Goal: Information Seeking & Learning: Learn about a topic

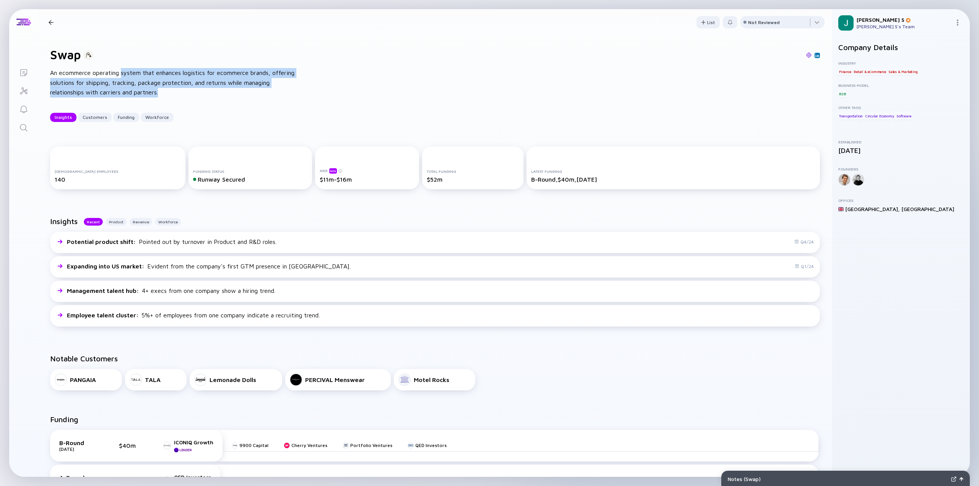
drag, startPoint x: 122, startPoint y: 73, endPoint x: 285, endPoint y: 99, distance: 164.2
click at [285, 99] on div "Swap An ecommerce operating system that enhances logistics for ecommerce brands…" at bounding box center [435, 84] width 795 height 99
click at [221, 103] on div "Swap An ecommerce operating system that enhances logistics for ecommerce brands…" at bounding box center [435, 84] width 795 height 99
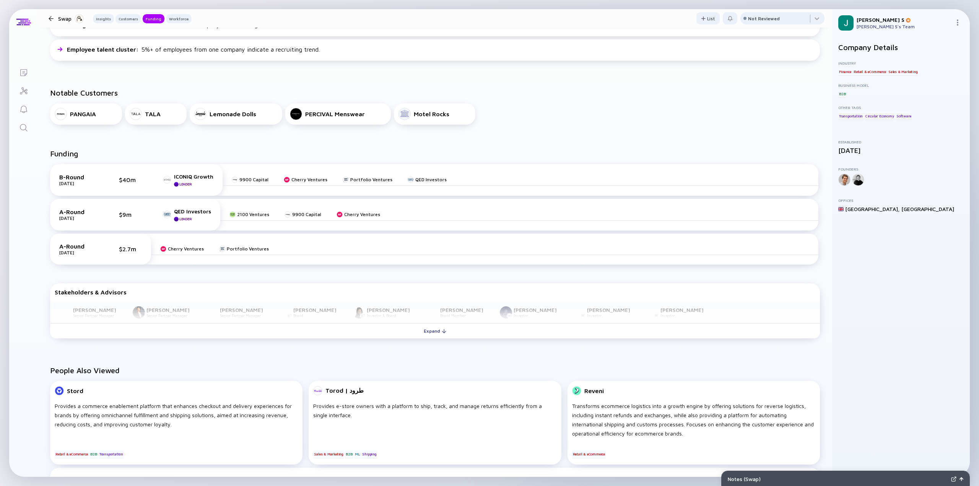
scroll to position [268, 0]
click at [175, 248] on div "Cherry Ventures" at bounding box center [186, 247] width 36 height 6
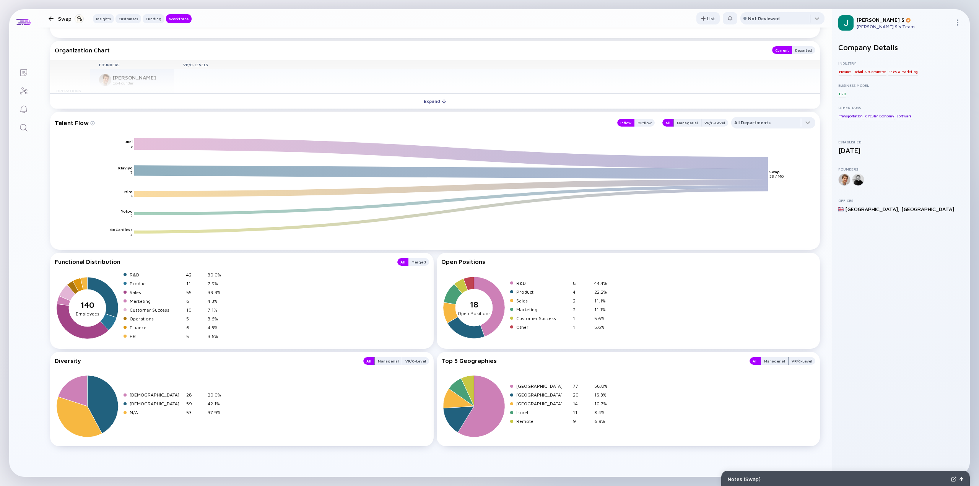
scroll to position [556, 0]
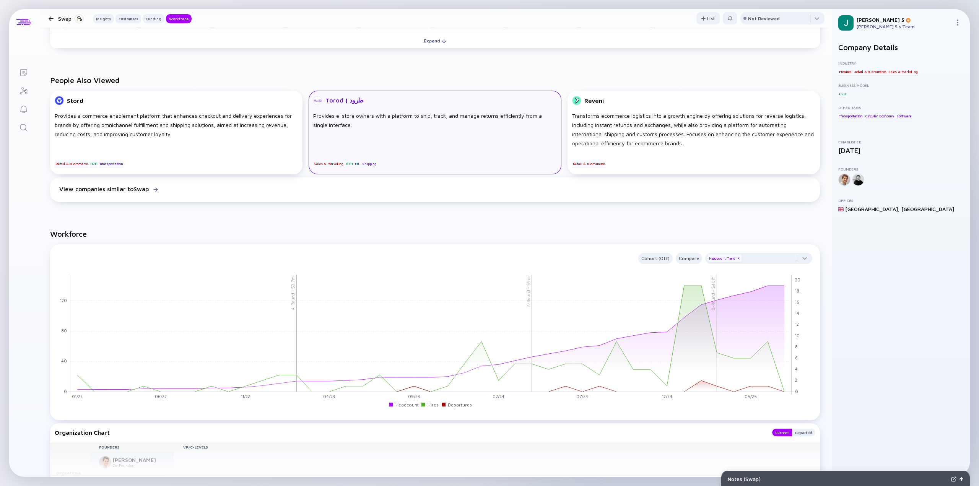
click at [426, 100] on div "Torod | طرود" at bounding box center [434, 100] width 243 height 9
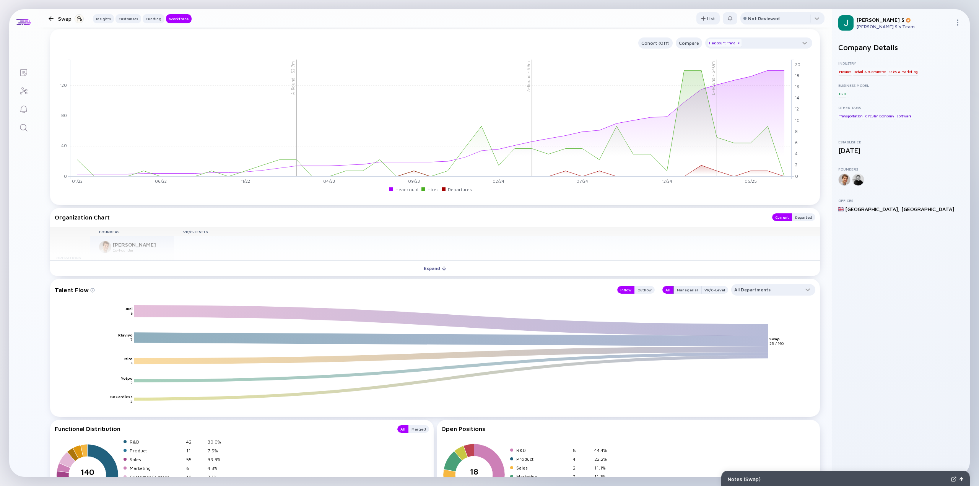
scroll to position [748, 0]
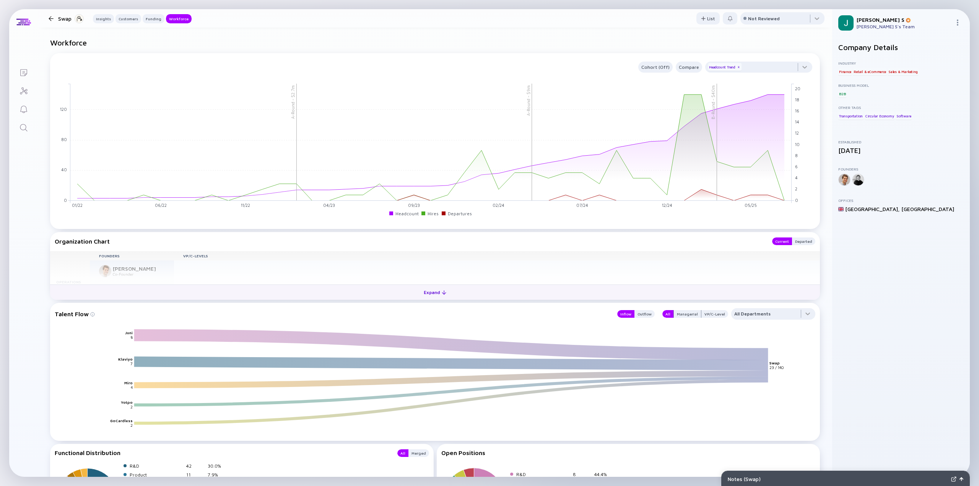
click at [431, 299] on button "Expand" at bounding box center [435, 292] width 770 height 15
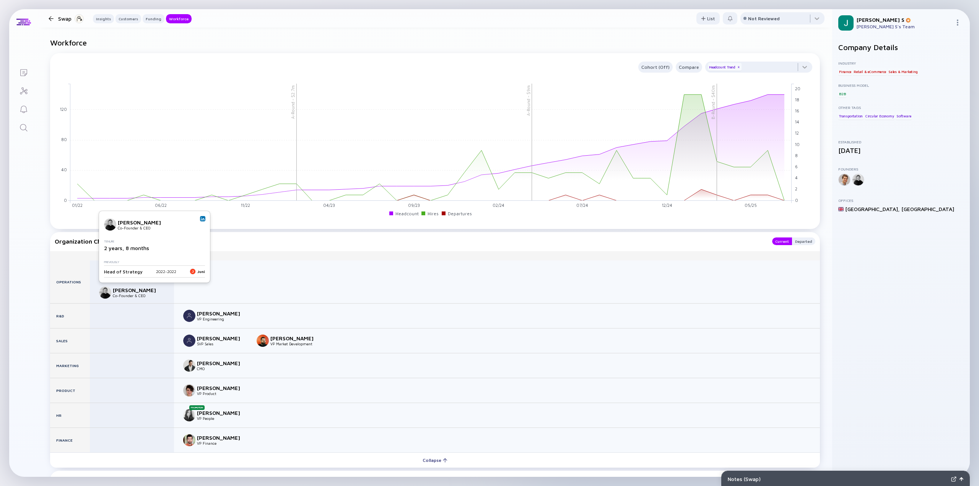
click at [201, 218] on img at bounding box center [203, 219] width 4 height 4
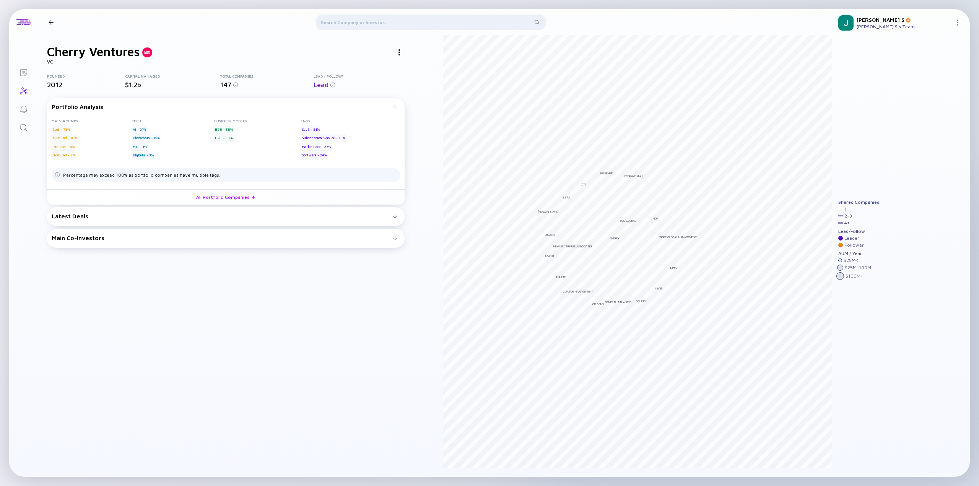
click at [51, 17] on div at bounding box center [431, 24] width 769 height 18
click at [51, 26] on div at bounding box center [431, 24] width 769 height 18
click at [51, 23] on div at bounding box center [431, 24] width 769 height 18
click at [52, 21] on div at bounding box center [431, 24] width 769 height 18
click at [51, 20] on div at bounding box center [431, 24] width 769 height 18
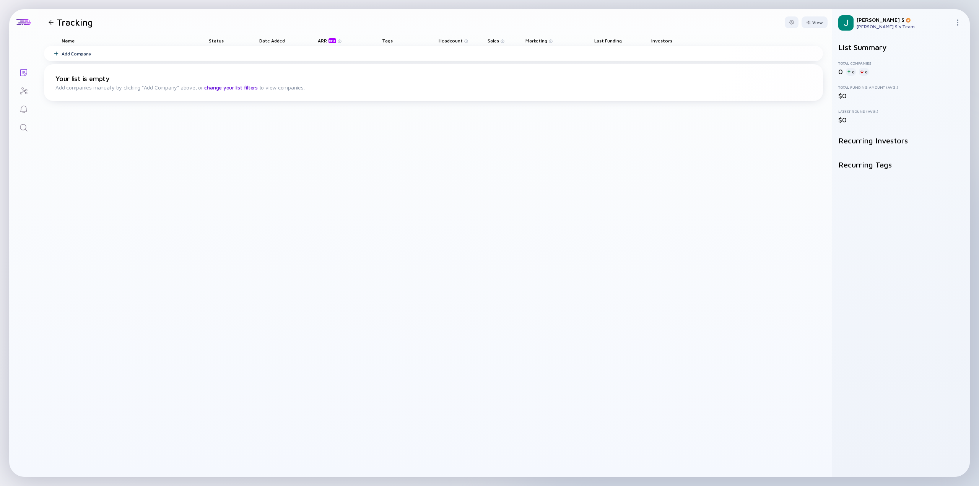
click at [26, 69] on icon "Lists" at bounding box center [23, 72] width 9 height 9
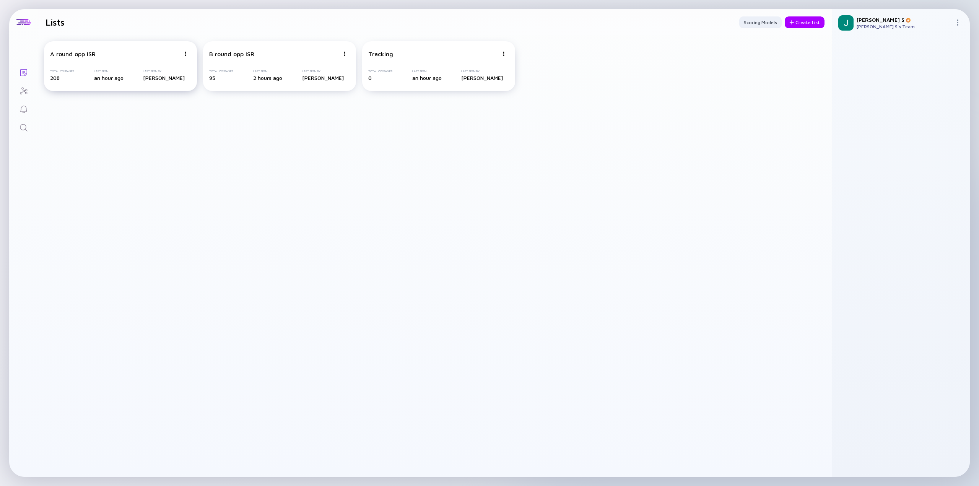
click at [117, 50] on div "A round opp ISR Total Companies 208 Last Seen an hour ago Last Seen By [PERSON_…" at bounding box center [120, 66] width 153 height 50
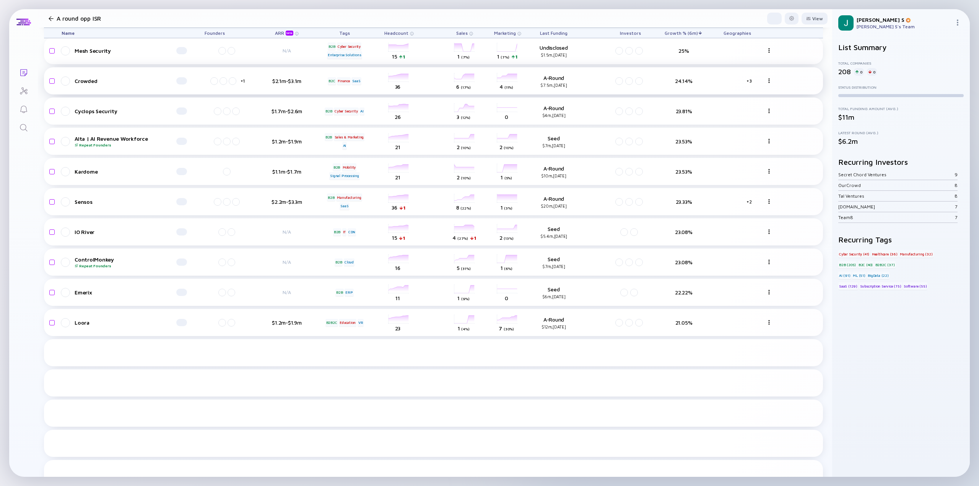
scroll to position [1256, 0]
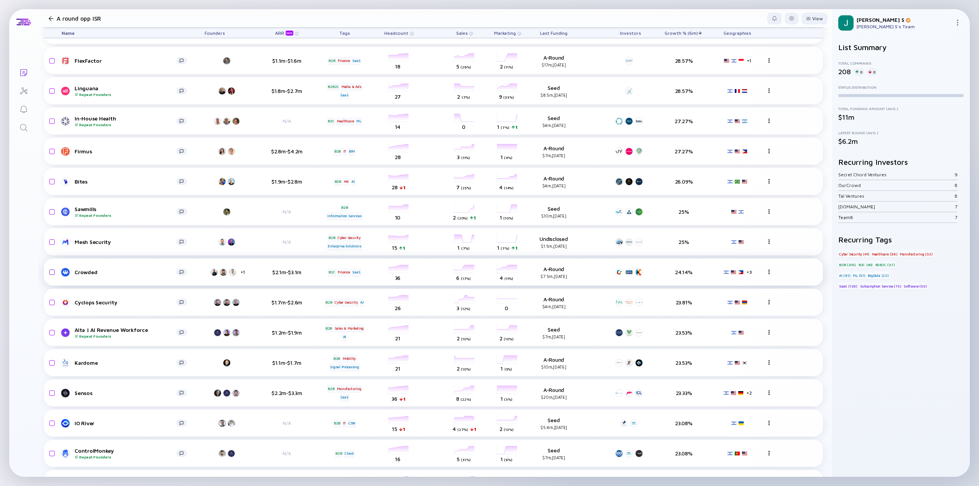
click at [52, 270] on input "checkbox" at bounding box center [50, 273] width 9 height 18
checkbox input "true"
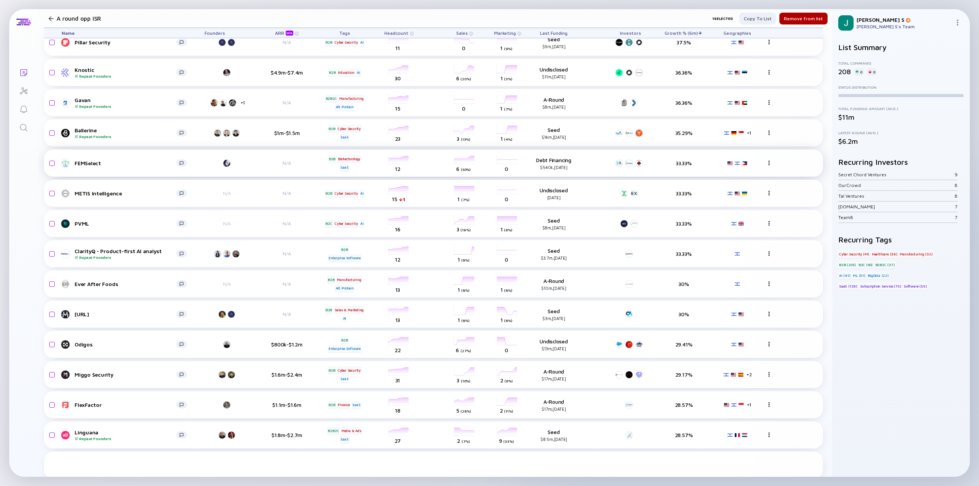
scroll to position [797, 0]
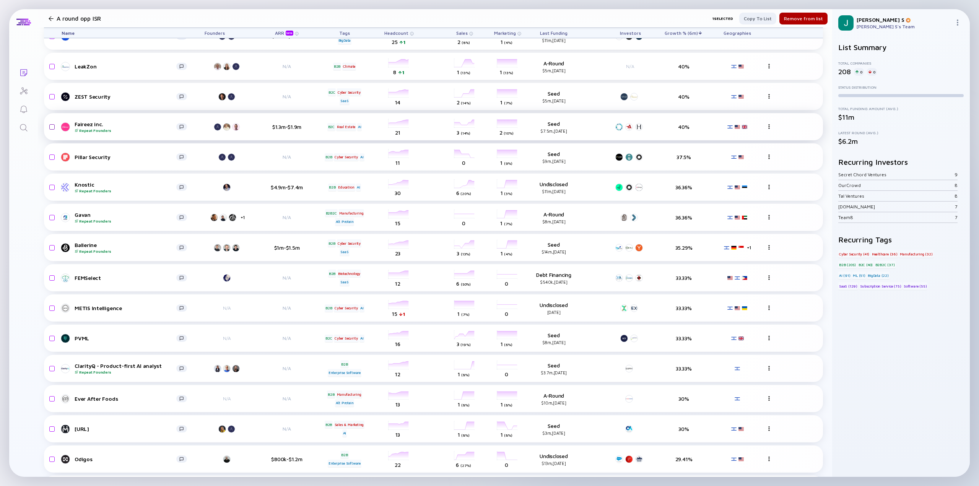
click at [51, 127] on input "checkbox" at bounding box center [50, 127] width 9 height 18
checkbox input "true"
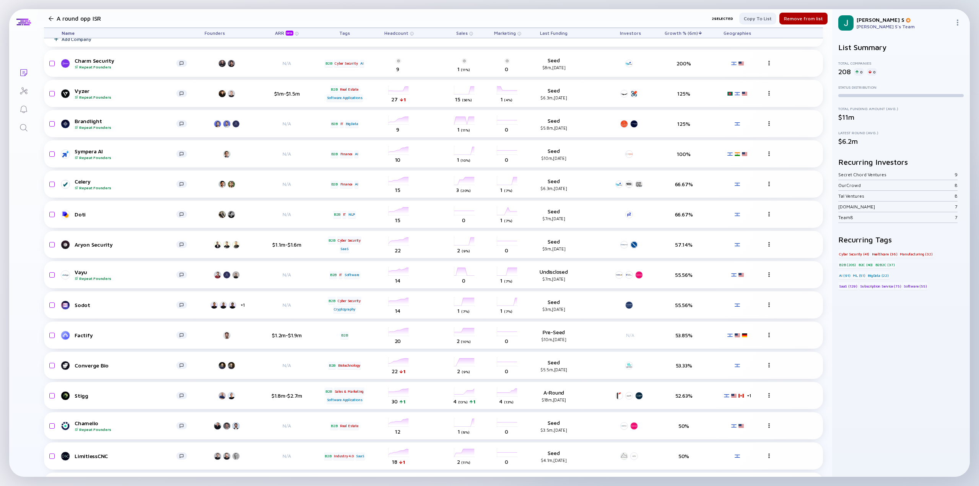
scroll to position [0, 0]
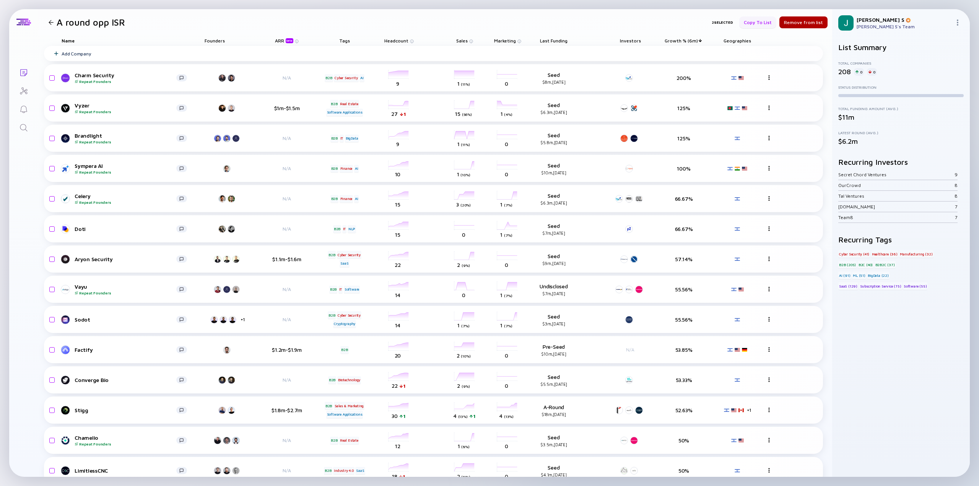
click at [760, 22] on div "Copy to list" at bounding box center [757, 22] width 37 height 12
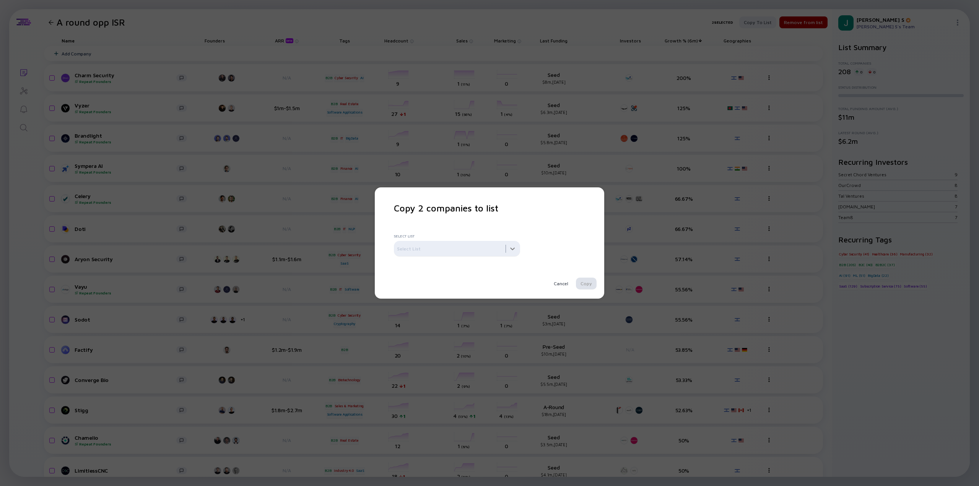
click at [468, 251] on div at bounding box center [457, 248] width 126 height 15
click at [453, 295] on div "Tracking" at bounding box center [486, 299] width 191 height 15
click at [591, 283] on div "Copy" at bounding box center [586, 284] width 21 height 12
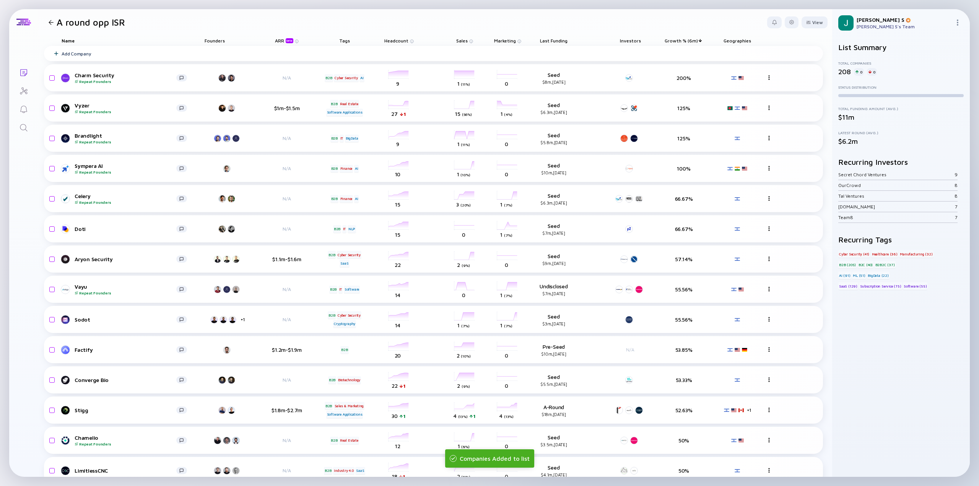
drag, startPoint x: 16, startPoint y: 68, endPoint x: 23, endPoint y: 70, distance: 7.3
click at [16, 68] on link "Lists" at bounding box center [23, 72] width 29 height 18
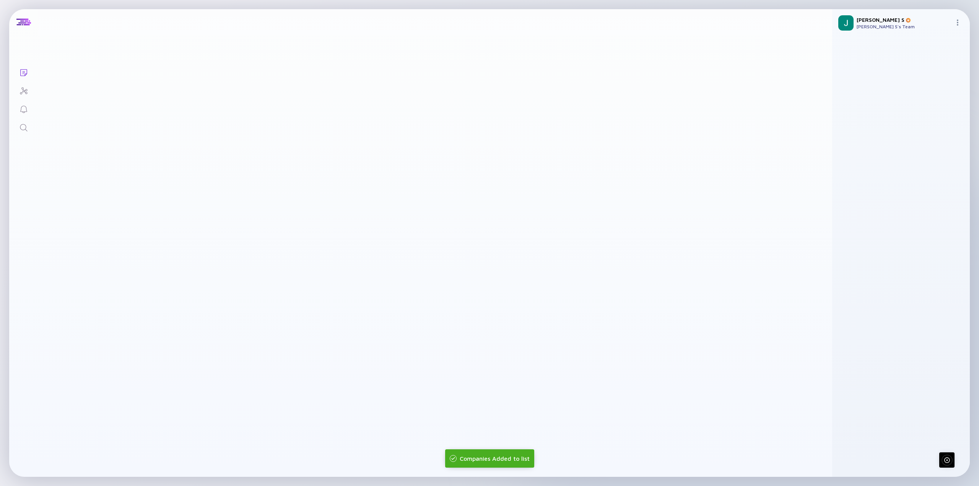
click at [23, 70] on icon "Lists" at bounding box center [23, 72] width 9 height 9
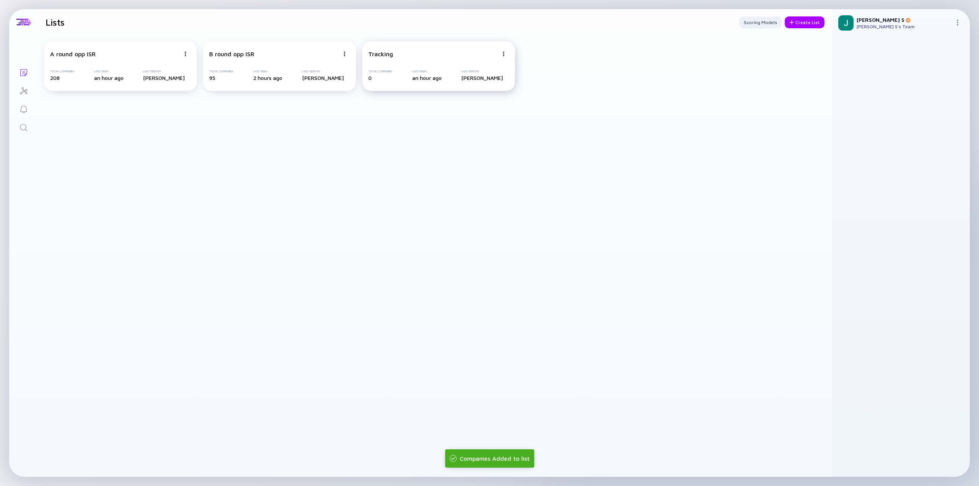
click at [396, 54] on div "Tracking" at bounding box center [433, 53] width 130 height 7
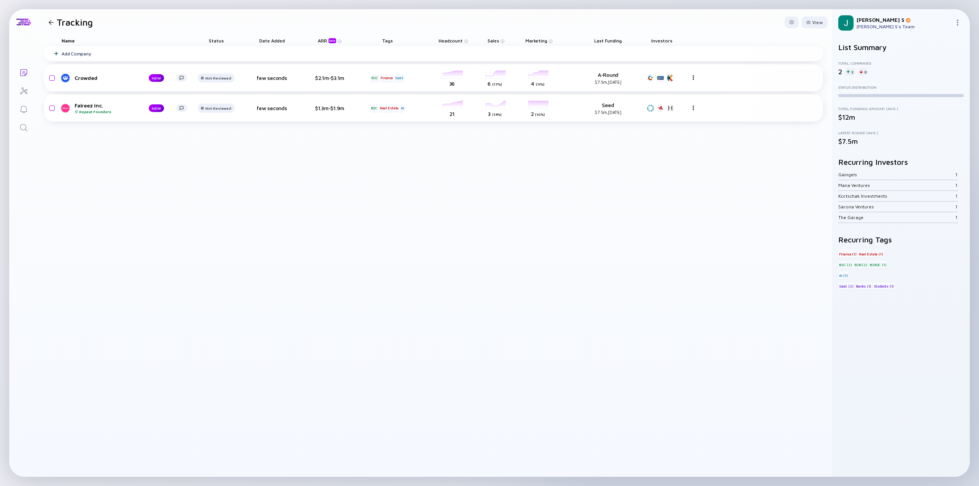
click at [282, 202] on div "Add Company Crowded NEW Not Reviewed few seconds $2.1m-$3.1m B2C Finance SaaS h…" at bounding box center [433, 261] width 779 height 431
click at [54, 25] on div "Tracking" at bounding box center [69, 22] width 47 height 11
click at [53, 23] on div at bounding box center [51, 22] width 5 height 5
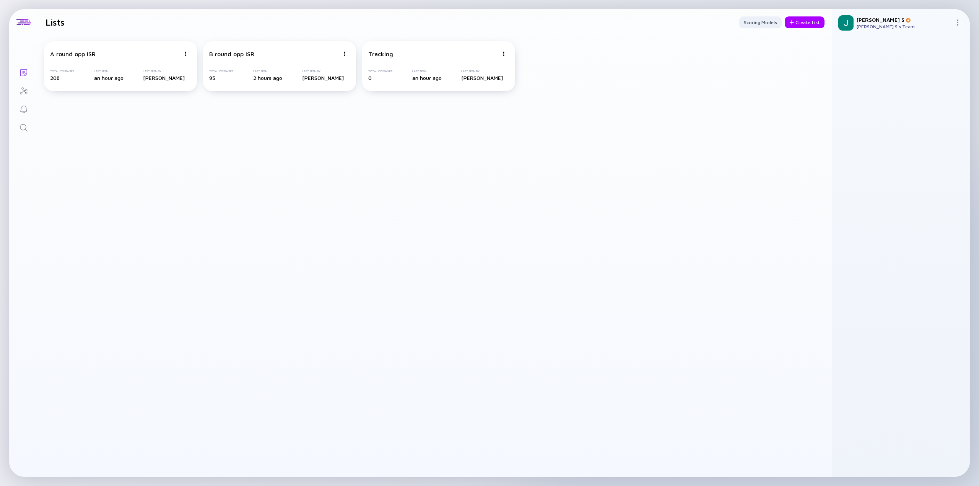
click at [23, 130] on icon "Search" at bounding box center [23, 127] width 9 height 9
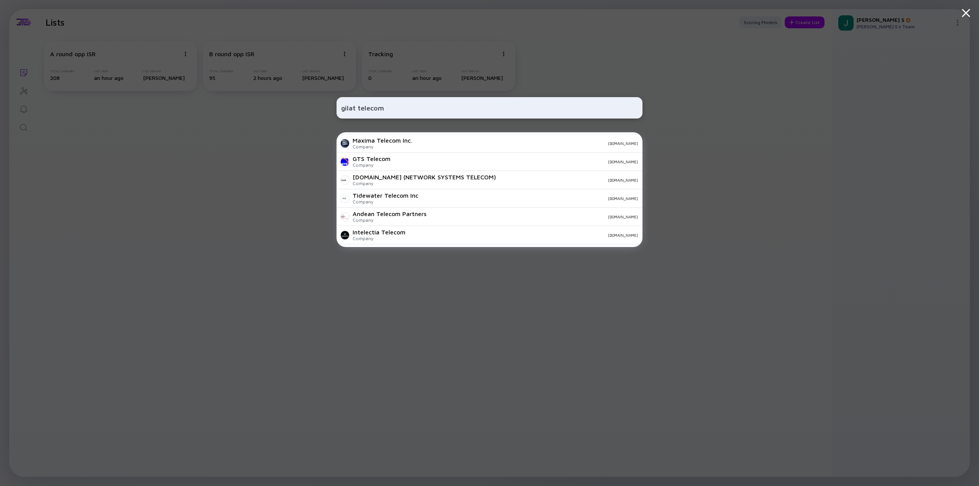
scroll to position [269, 0]
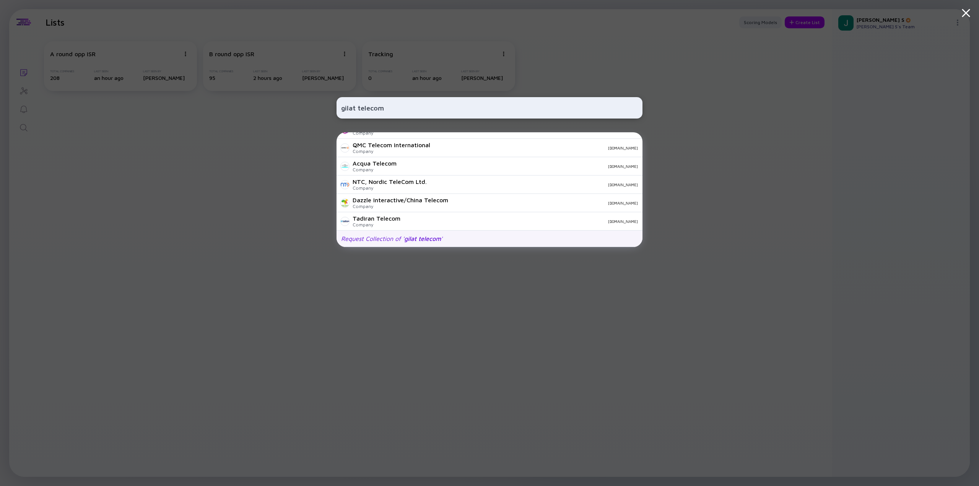
type input "gilat telecom"
click at [405, 239] on span "gilat telecom" at bounding box center [422, 238] width 37 height 7
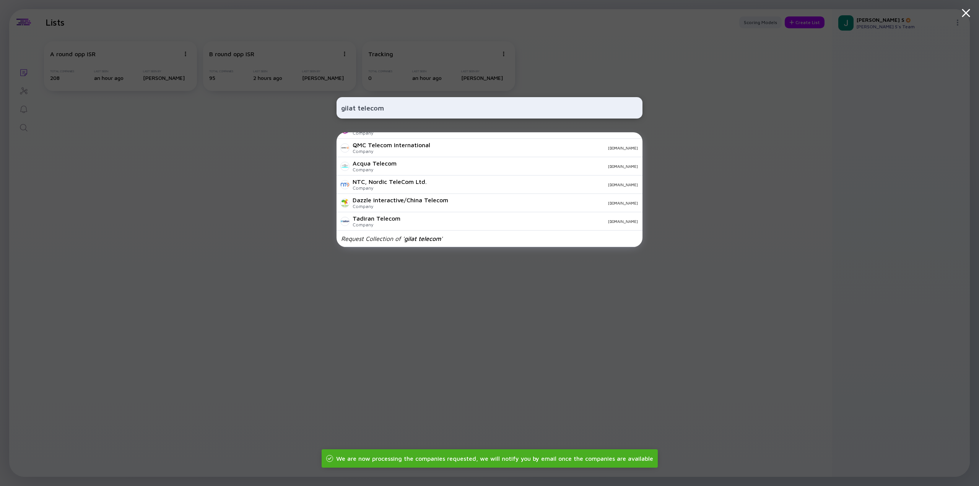
drag, startPoint x: 390, startPoint y: 107, endPoint x: 278, endPoint y: 102, distance: 111.8
click at [279, 103] on div "gilat telecom Focus Telecom Ltd Company focus-telecom.com Pangloss Telecom Comp…" at bounding box center [489, 243] width 979 height 486
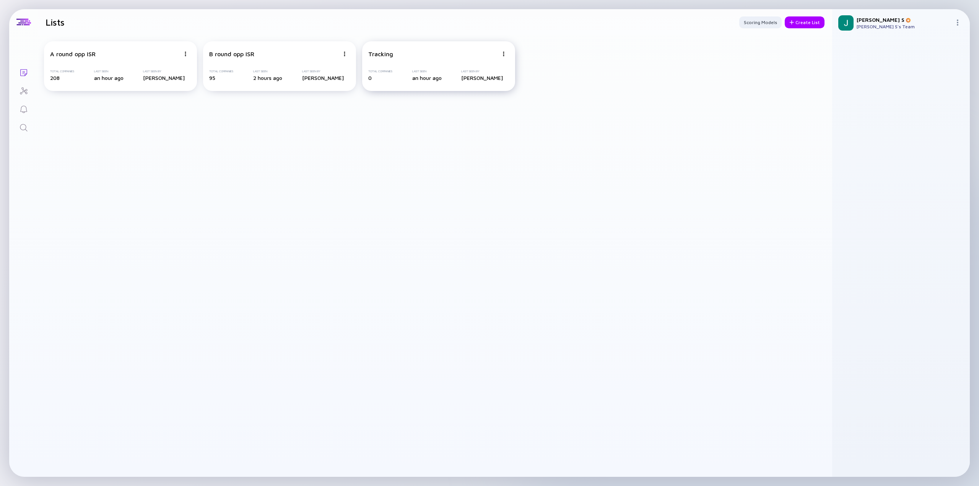
click at [410, 57] on div "Tracking Total Companies 0 Last Seen an hour ago Last Seen By Jon S" at bounding box center [438, 66] width 153 height 50
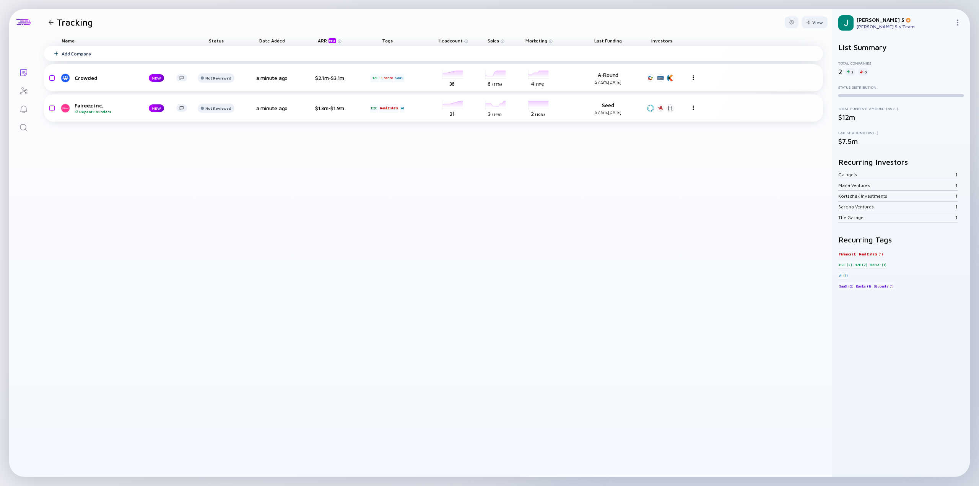
click at [83, 54] on div "Add Company" at bounding box center [76, 54] width 29 height 6
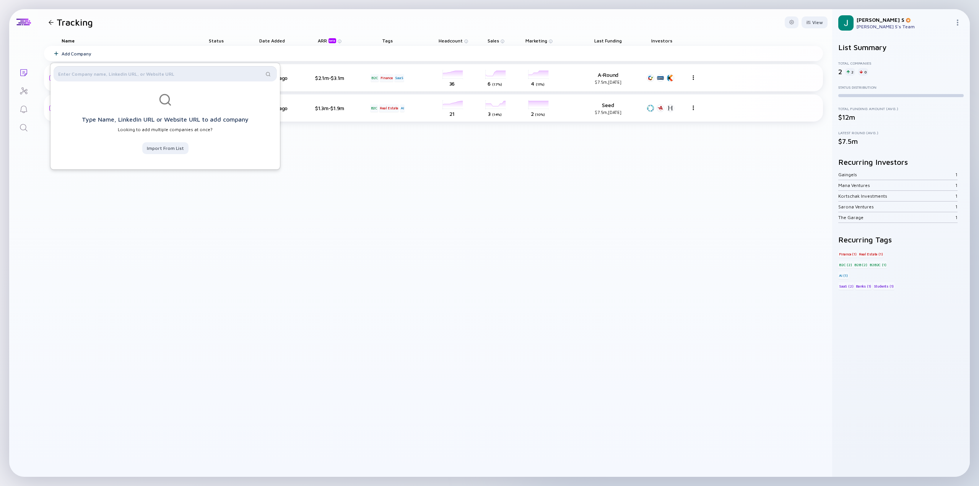
click at [83, 71] on input "text" at bounding box center [160, 74] width 205 height 8
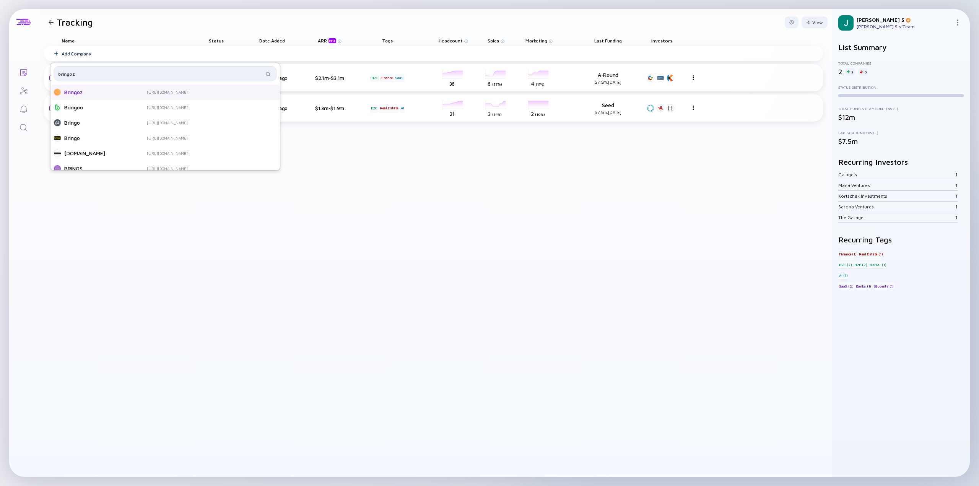
type input "bringoz"
click at [76, 93] on div "Bringoz" at bounding box center [94, 92] width 61 height 8
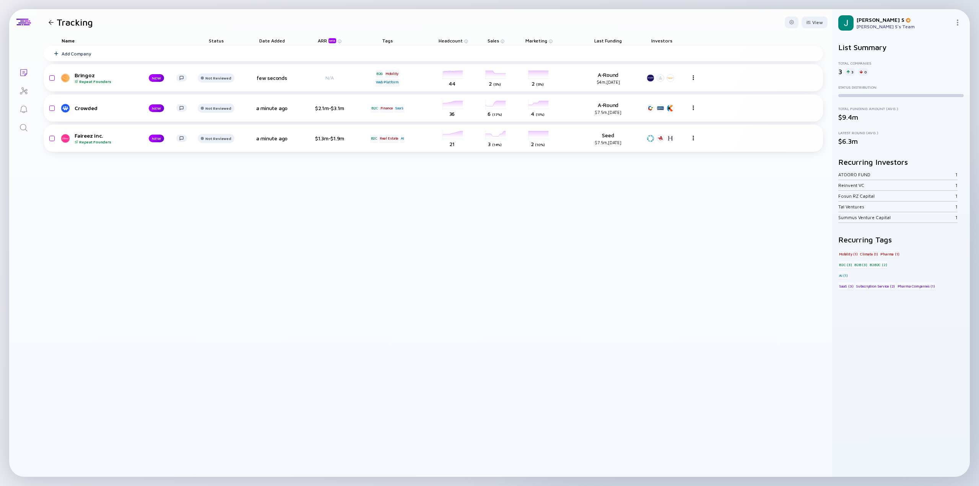
click at [327, 301] on div "Add Company Bringoz Repeat Founders NEW Not Reviewed few seconds N/A B2G Mobili…" at bounding box center [433, 261] width 779 height 431
click at [88, 77] on div "Bringoz Repeat Founders" at bounding box center [106, 78] width 62 height 12
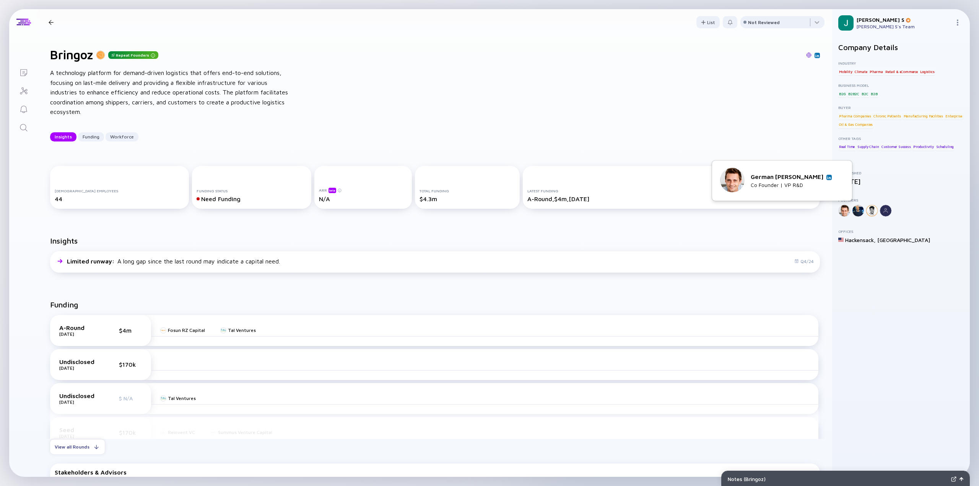
click at [842, 206] on div at bounding box center [845, 211] width 12 height 12
click at [871, 212] on div at bounding box center [872, 211] width 12 height 12
click at [842, 179] on img at bounding box center [843, 178] width 4 height 4
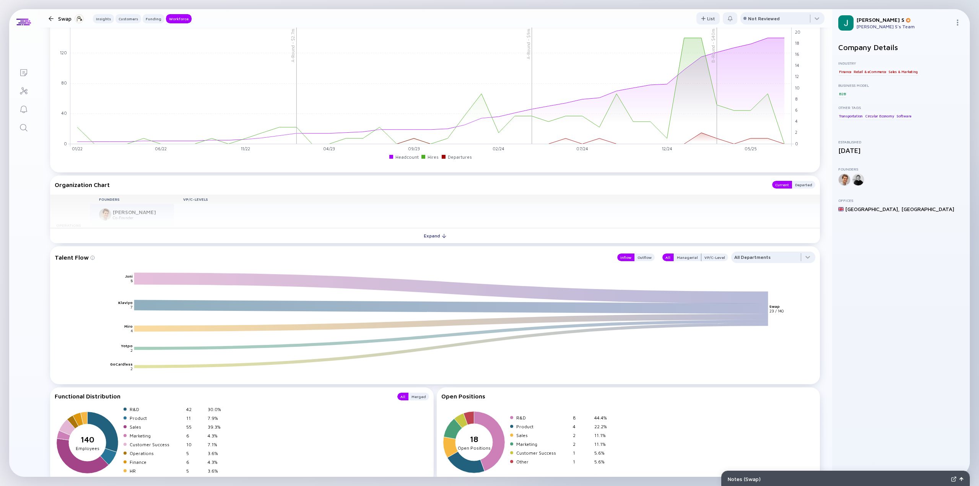
scroll to position [918, 0]
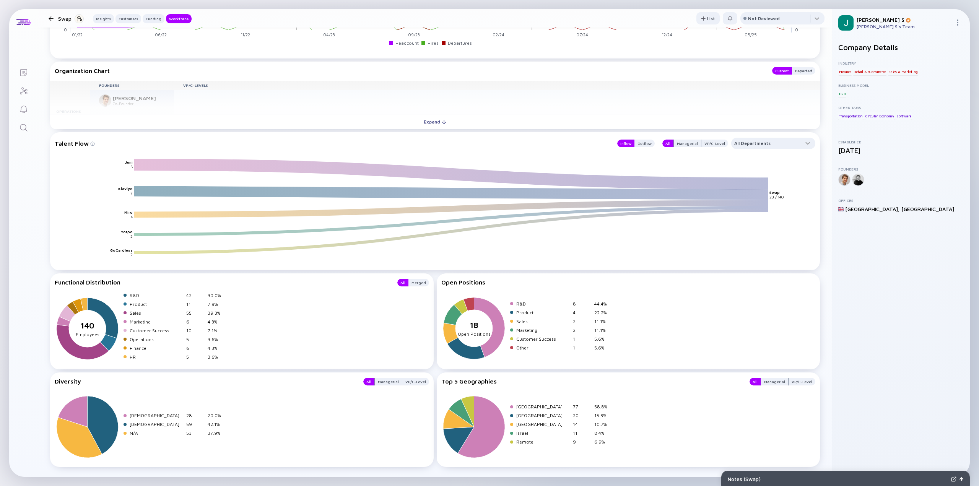
click at [150, 164] on icon at bounding box center [451, 173] width 635 height 19
click at [127, 162] on text "Juni" at bounding box center [129, 162] width 8 height 5
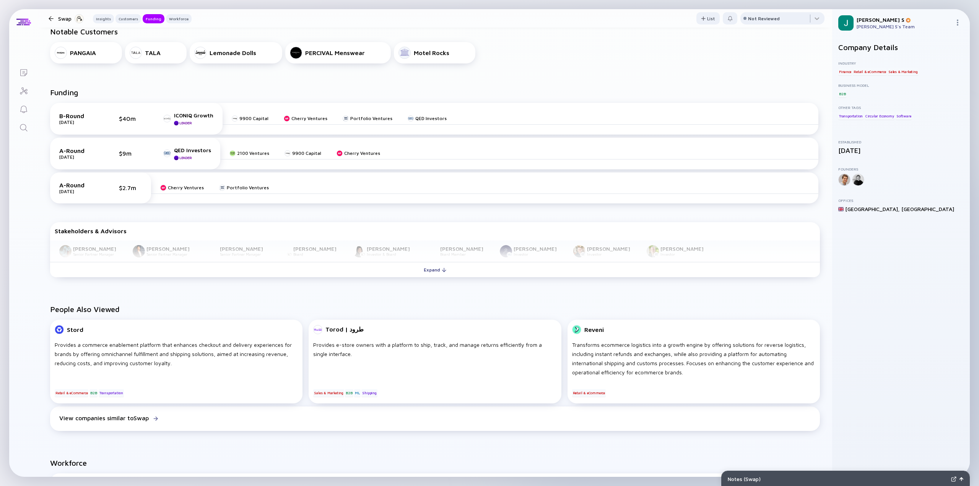
scroll to position [327, 0]
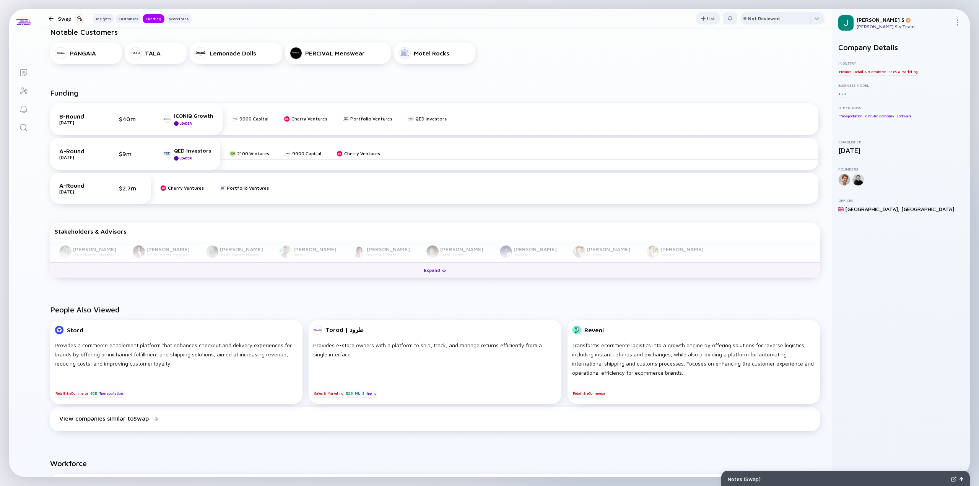
click at [428, 266] on div "Expand" at bounding box center [435, 270] width 32 height 12
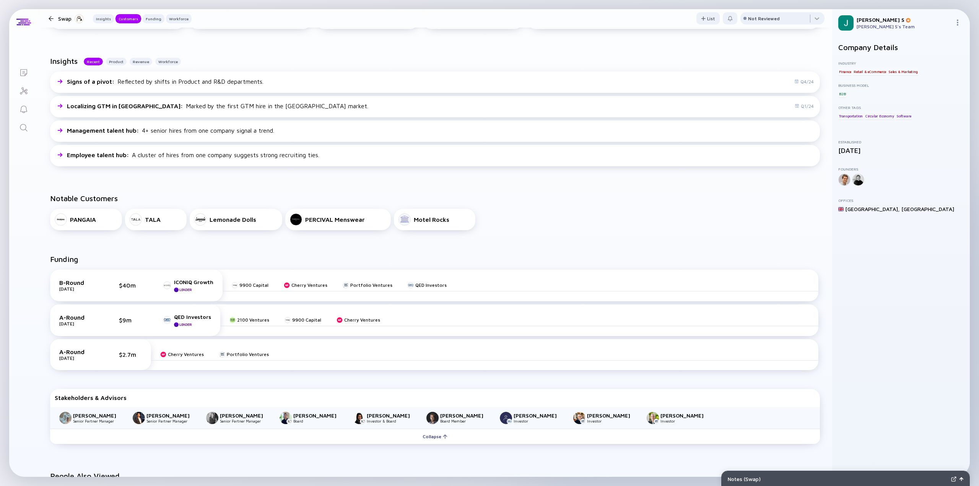
scroll to position [174, 0]
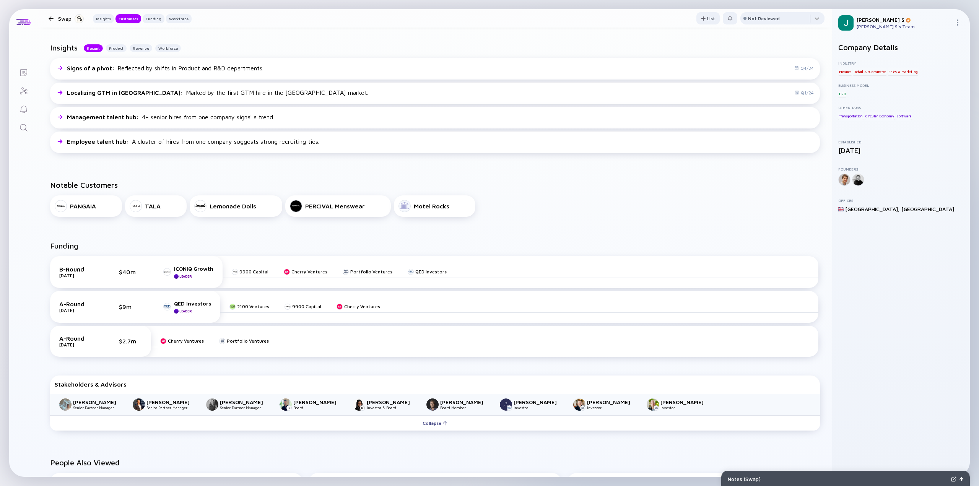
click at [359, 403] on img at bounding box center [359, 405] width 12 height 12
click at [463, 330] on img at bounding box center [465, 331] width 4 height 4
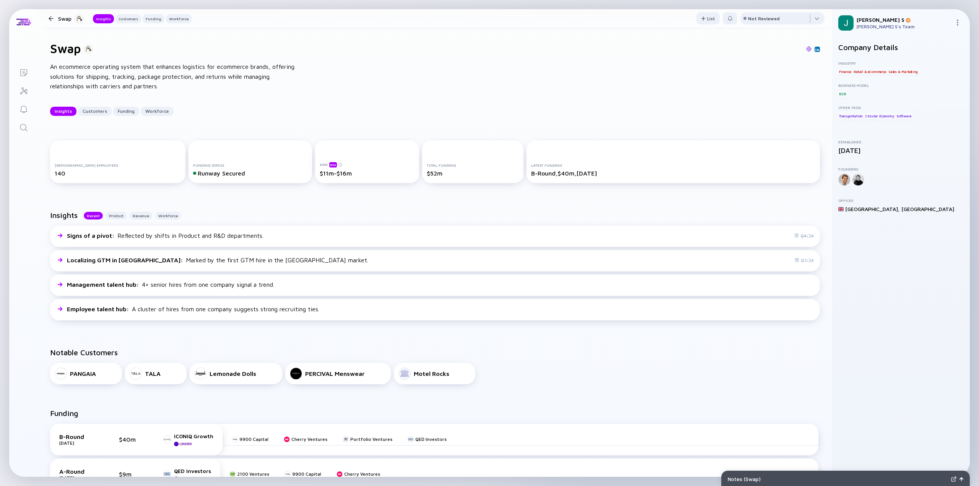
scroll to position [0, 0]
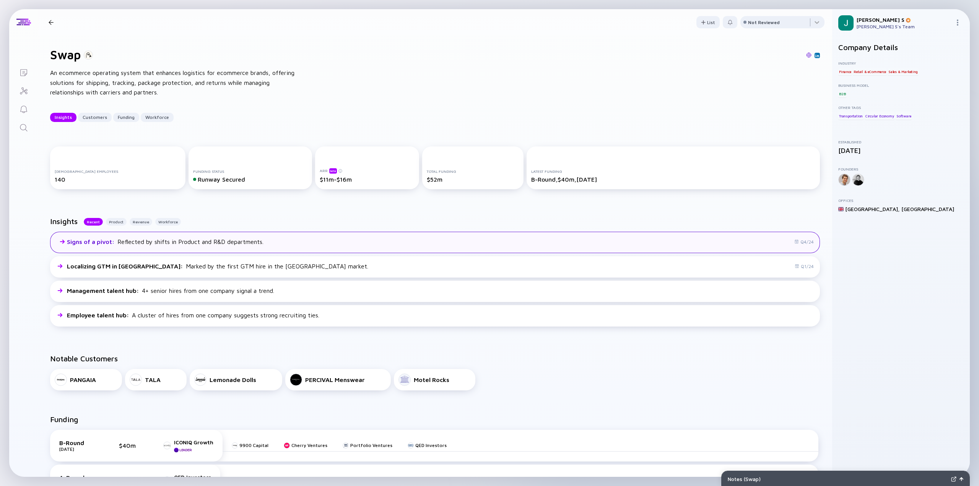
click at [159, 234] on div "Signs of a pivot : Reflected by shifts in Product and R&D departments. Q4/24" at bounding box center [435, 242] width 770 height 21
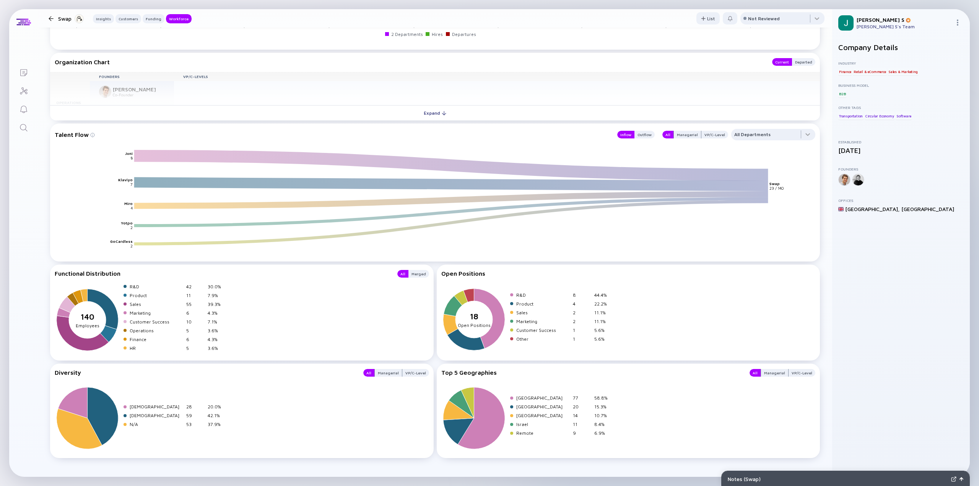
scroll to position [939, 0]
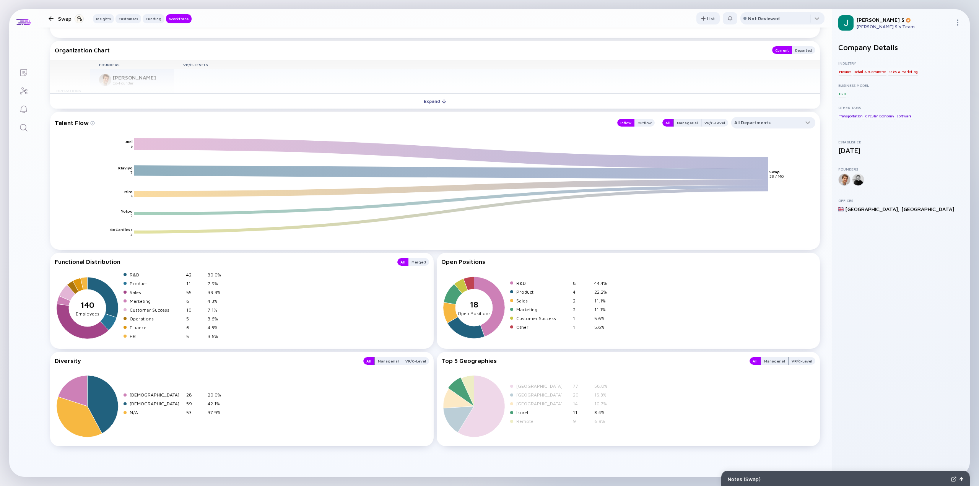
click at [517, 410] on div "Israel" at bounding box center [543, 413] width 54 height 6
click at [517, 412] on div "Israel" at bounding box center [543, 413] width 54 height 6
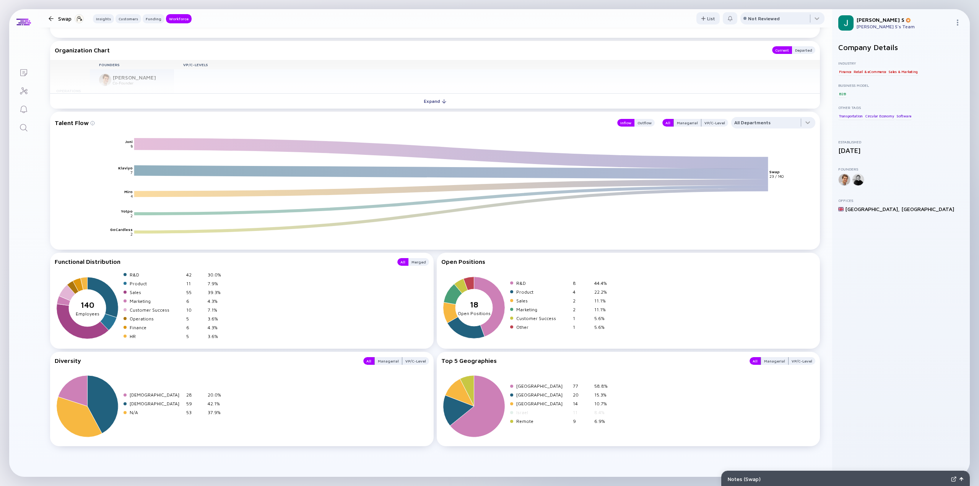
click at [523, 414] on div "Israel" at bounding box center [543, 413] width 54 height 6
click at [533, 384] on div "United Kingdom" at bounding box center [543, 386] width 54 height 6
click at [529, 394] on div "United States" at bounding box center [543, 395] width 54 height 6
click at [524, 406] on div "Netherlands" at bounding box center [543, 404] width 54 height 6
click at [518, 422] on div "Remote" at bounding box center [543, 422] width 54 height 6
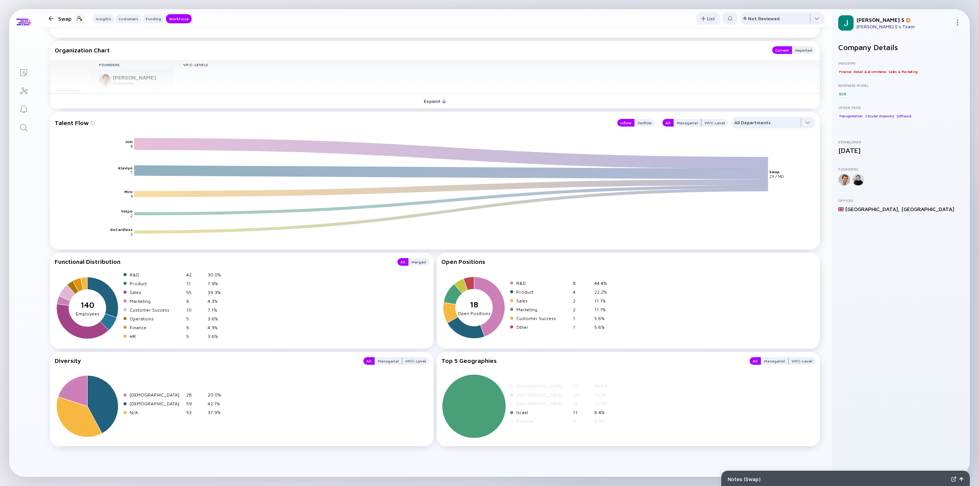
click at [472, 403] on icon at bounding box center [474, 407] width 64 height 64
click at [768, 362] on div "Managerial" at bounding box center [774, 361] width 27 height 8
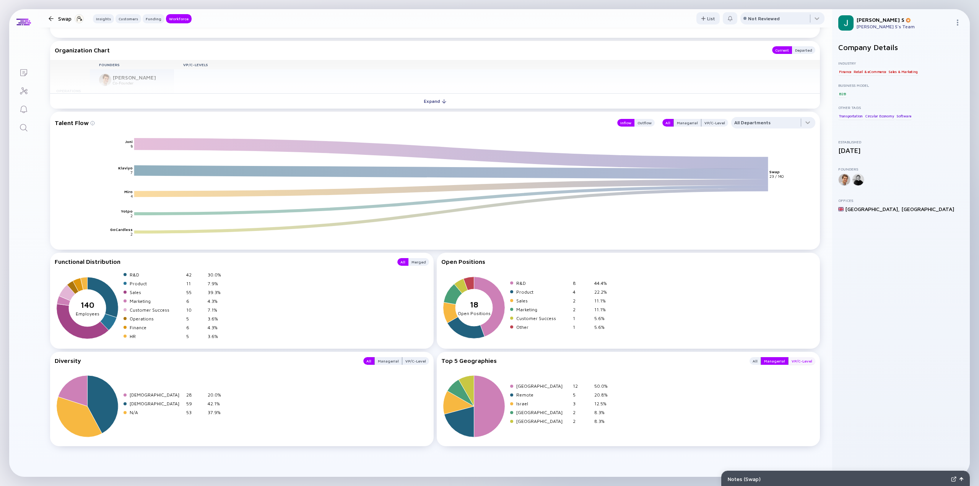
click at [793, 359] on div "VP/C-Level" at bounding box center [802, 361] width 27 height 8
click at [519, 404] on div "Israel" at bounding box center [543, 404] width 54 height 6
click at [520, 406] on div "Israel" at bounding box center [543, 404] width 54 height 6
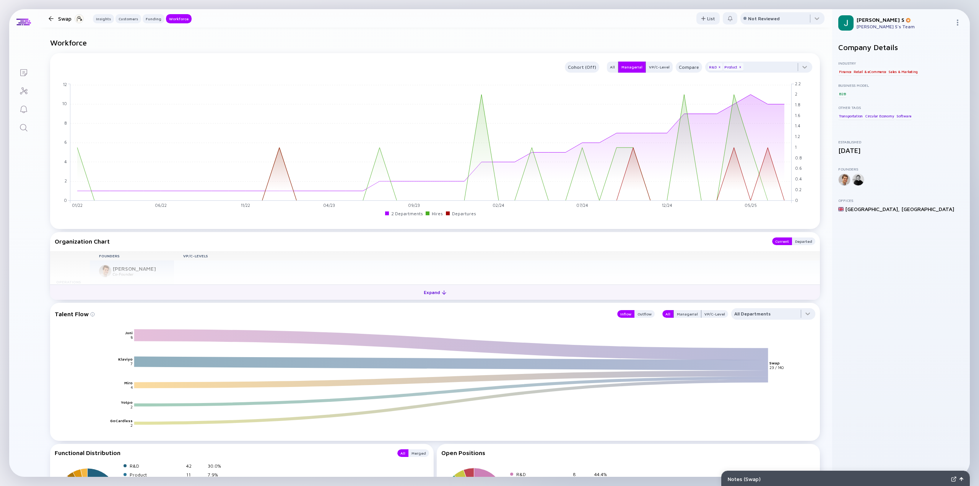
click at [428, 290] on div "Expand" at bounding box center [435, 293] width 32 height 12
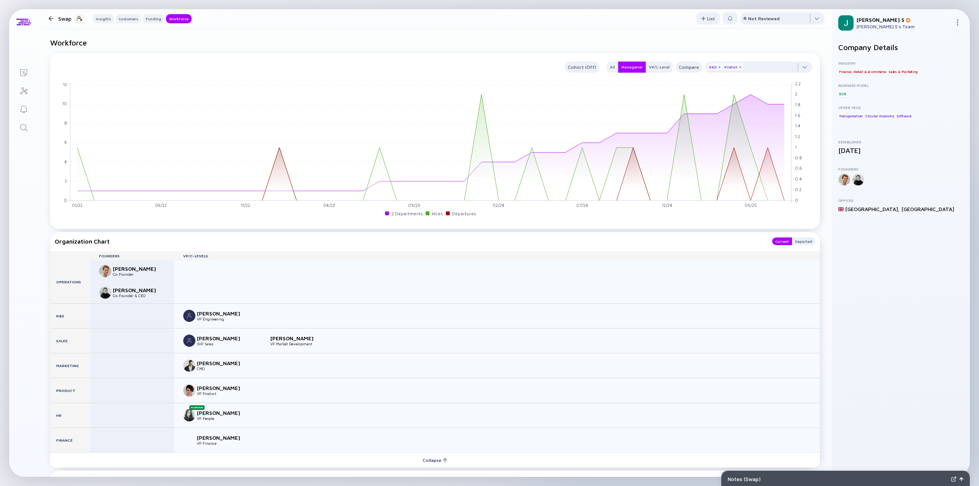
click at [190, 321] on img at bounding box center [189, 316] width 12 height 12
click at [208, 313] on div "Oron Bendavid" at bounding box center [222, 313] width 50 height 7
click at [179, 314] on div "Oron Bendavid VP Engineering" at bounding box center [497, 316] width 646 height 24
click at [189, 315] on img at bounding box center [189, 316] width 12 height 12
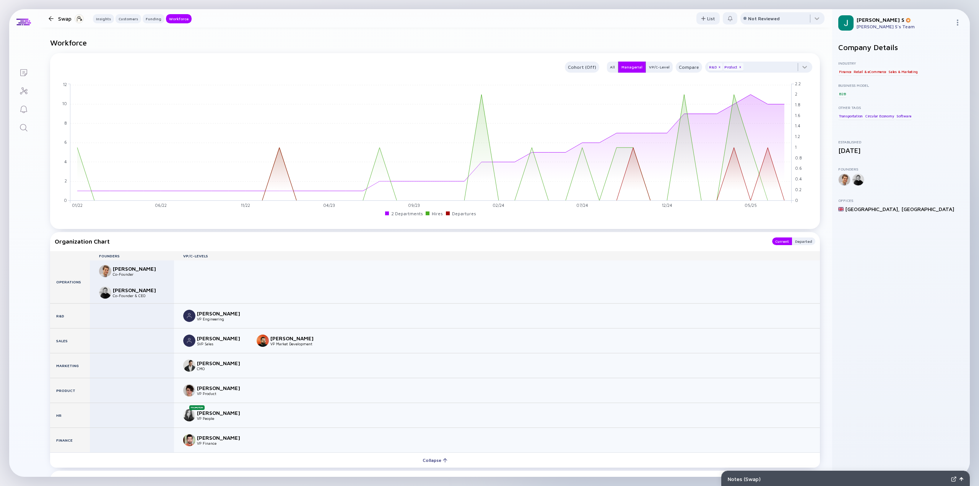
click at [204, 314] on div "Oron Bendavid" at bounding box center [222, 313] width 50 height 7
drag, startPoint x: 198, startPoint y: 314, endPoint x: 242, endPoint y: 316, distance: 44.4
click at [242, 316] on div "Oron Bendavid" at bounding box center [222, 313] width 50 height 7
copy div "Oron Bendavid"
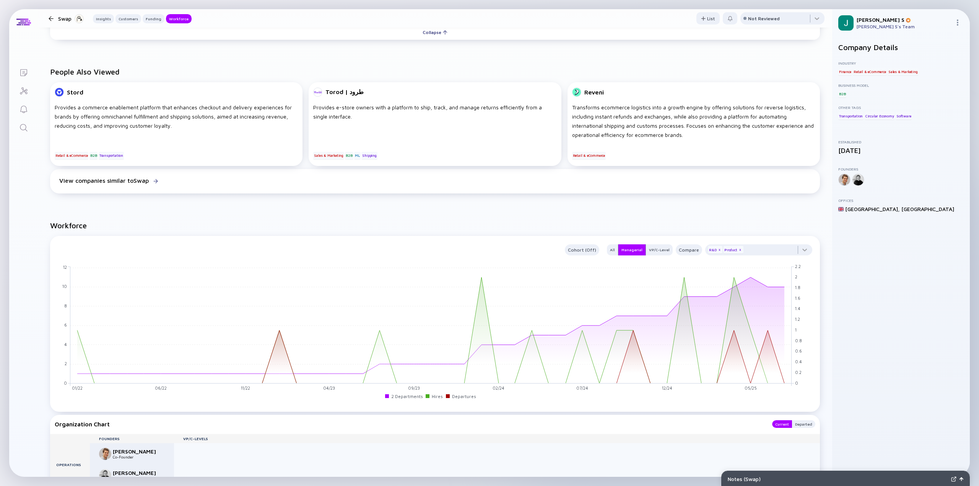
scroll to position [556, 0]
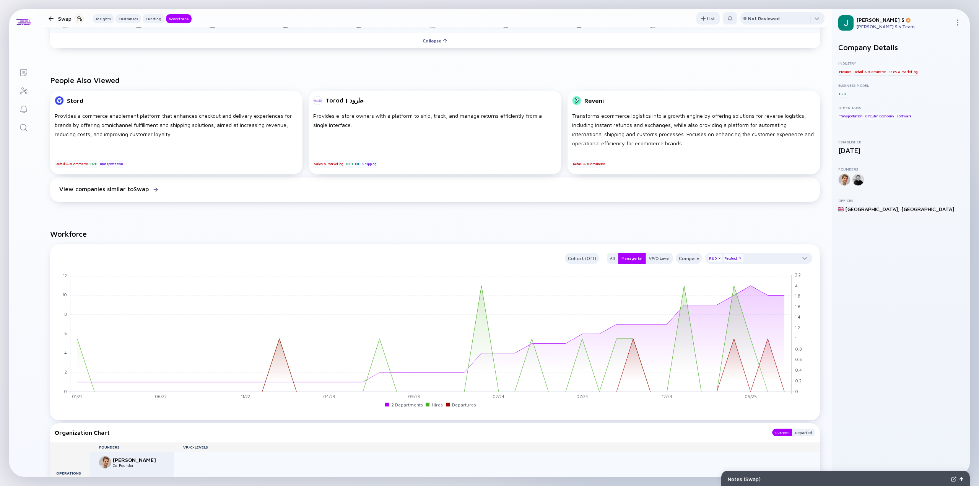
click at [49, 19] on div at bounding box center [51, 18] width 5 height 5
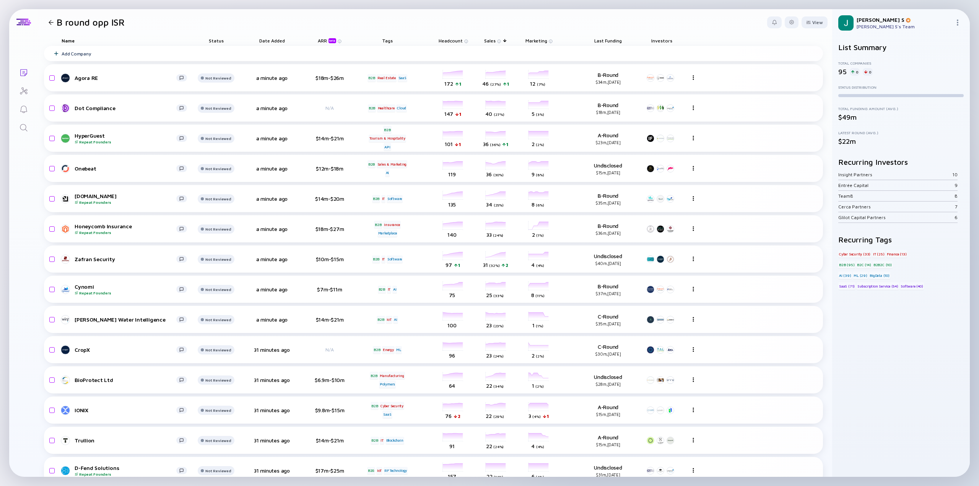
click at [24, 69] on icon "Lists" at bounding box center [23, 72] width 7 height 7
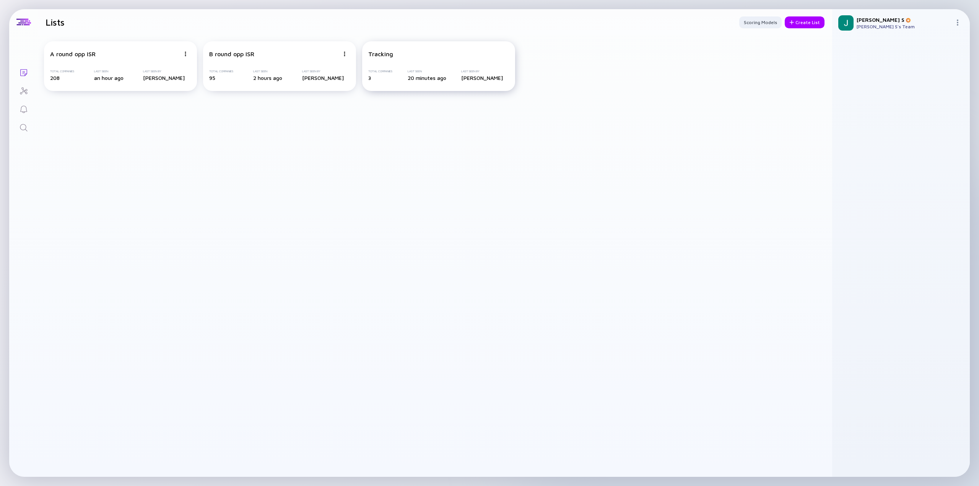
click at [396, 57] on div "Tracking" at bounding box center [438, 53] width 141 height 7
click at [395, 52] on div "Tracking" at bounding box center [438, 53] width 141 height 7
click at [392, 54] on div "Tracking" at bounding box center [380, 53] width 25 height 7
click at [418, 59] on div "Tracking Total Companies 3 Last Seen 20 minutes ago Last Seen By [PERSON_NAME]" at bounding box center [438, 66] width 153 height 50
click at [441, 86] on div "Tracking Total Companies 3 Last Seen 20 minutes ago Last Seen By [PERSON_NAME]" at bounding box center [438, 66] width 153 height 50
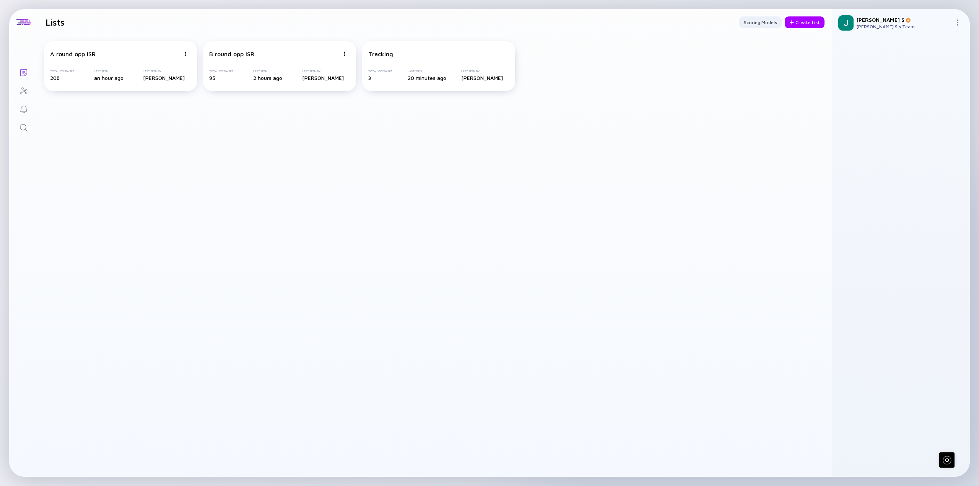
click at [441, 86] on div "Tracking Total Companies 3 Last Seen 20 minutes ago Last Seen By [PERSON_NAME]" at bounding box center [438, 66] width 153 height 50
click at [441, 86] on div "Tracking Total Companies 3 Last Seen 20 minutes ago Last Seen By [PERSON_NAME]" at bounding box center [446, 66] width 153 height 50
click at [401, 110] on div "A round opp ISR Total Companies 208 Last Seen an hour ago Last Seen By [PERSON_…" at bounding box center [435, 256] width 795 height 442
click at [28, 72] on icon "Lists" at bounding box center [23, 72] width 9 height 9
click at [384, 50] on div "Tracking" at bounding box center [380, 53] width 25 height 7
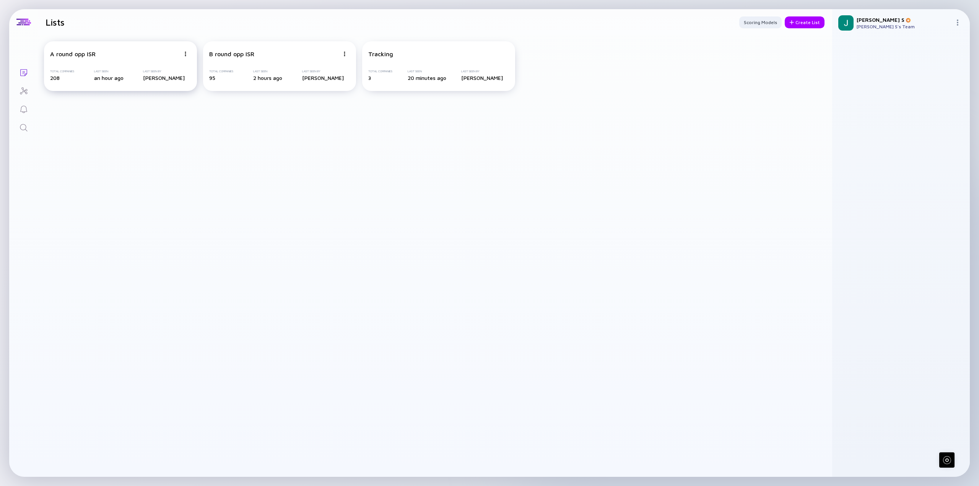
click at [156, 62] on div "A round opp ISR Total Companies 208 Last Seen an hour ago Last Seen By [PERSON_…" at bounding box center [120, 66] width 153 height 50
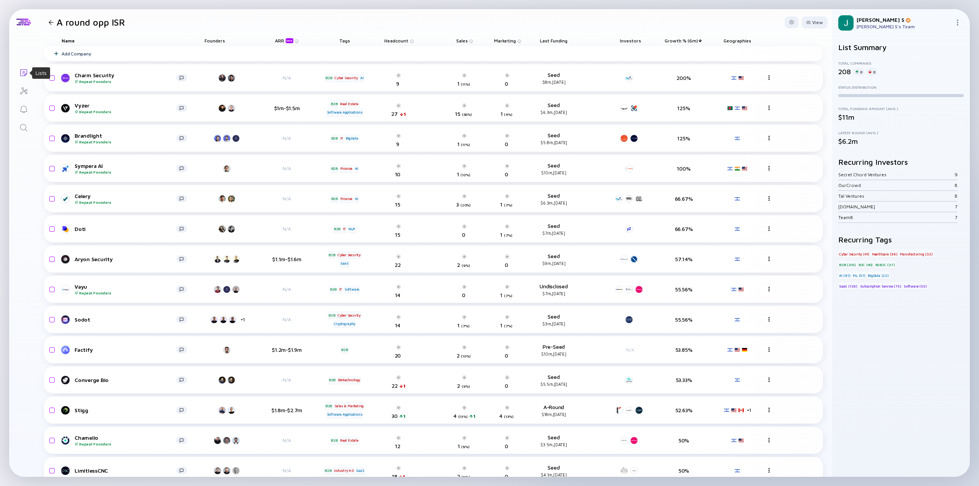
click at [24, 74] on icon "Lists" at bounding box center [23, 72] width 9 height 9
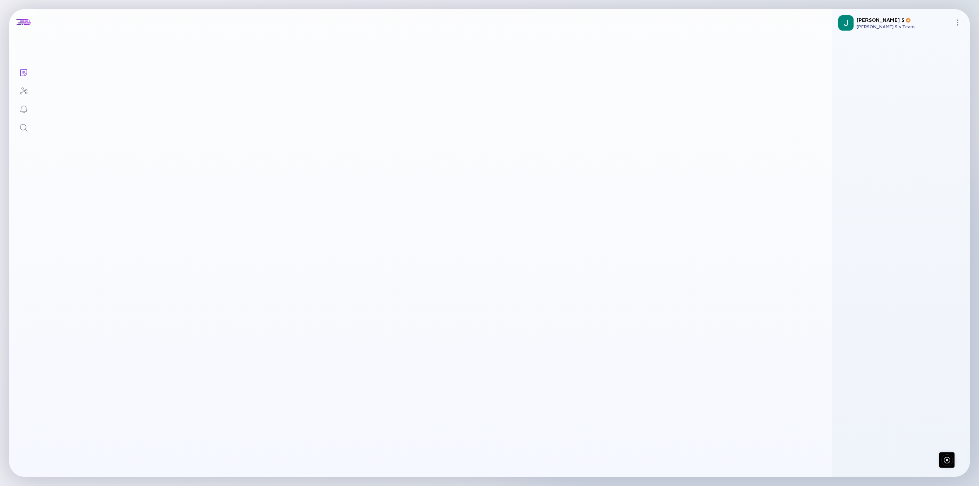
click at [29, 69] on link "Lists" at bounding box center [23, 72] width 29 height 18
click at [21, 71] on icon "Lists" at bounding box center [23, 72] width 9 height 9
click at [23, 89] on icon "Investor Map" at bounding box center [23, 90] width 7 height 7
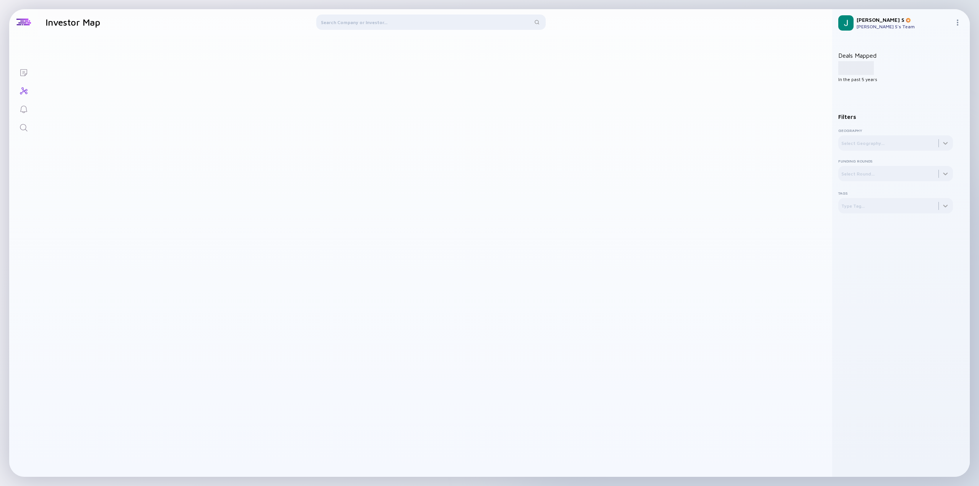
click at [26, 70] on icon "Lists" at bounding box center [23, 72] width 9 height 9
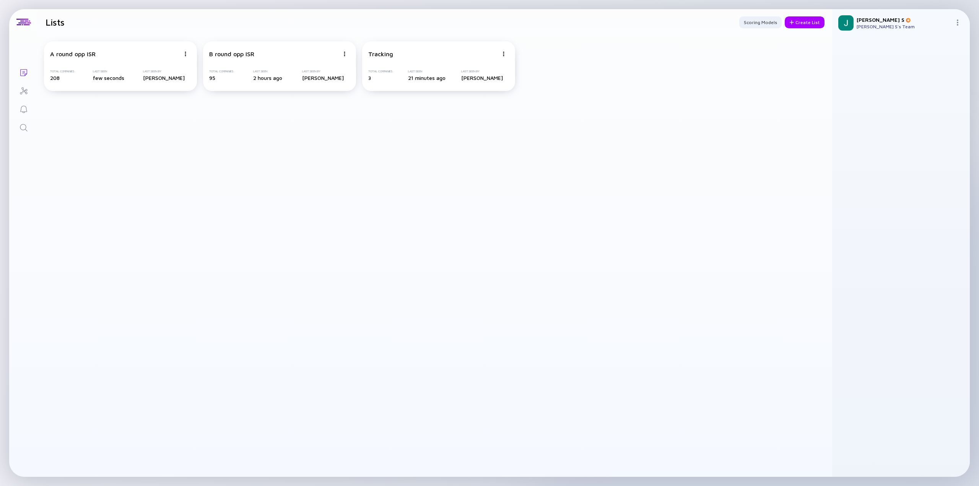
click at [98, 190] on div "A round opp ISR Total Companies 208 Last Seen few seconds Last Seen By [PERSON_…" at bounding box center [435, 256] width 795 height 442
click at [430, 63] on div "Tracking Total Companies 3 Last Seen 21 minutes ago Last Seen By [PERSON_NAME]" at bounding box center [438, 66] width 153 height 50
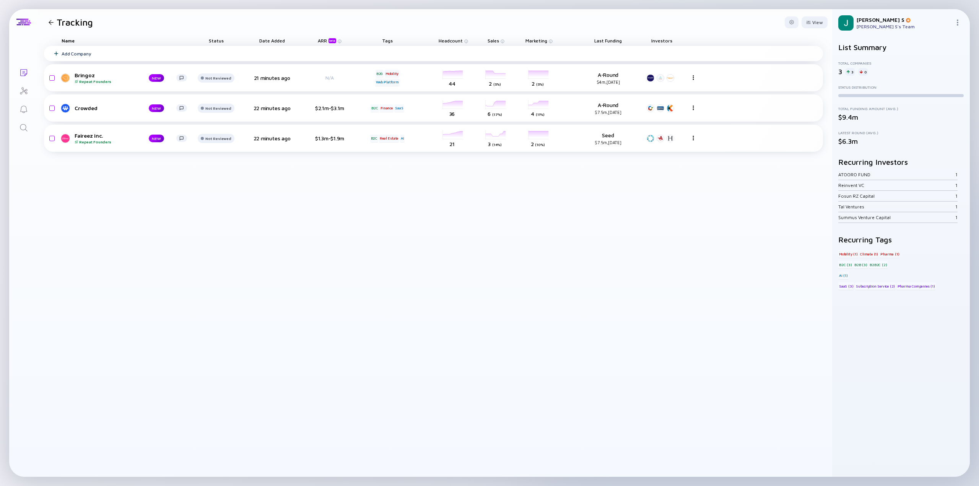
click at [85, 53] on div "Add Company" at bounding box center [76, 54] width 29 height 6
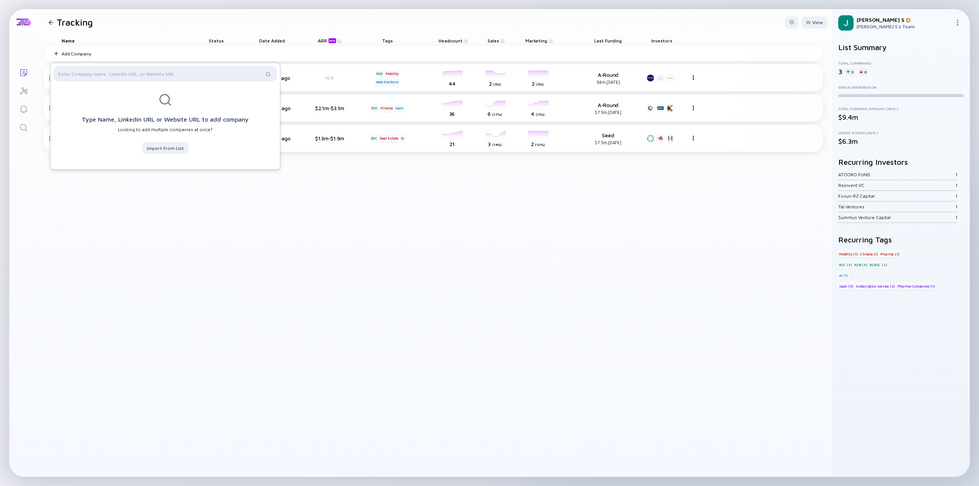
click at [72, 75] on input "text" at bounding box center [160, 74] width 205 height 8
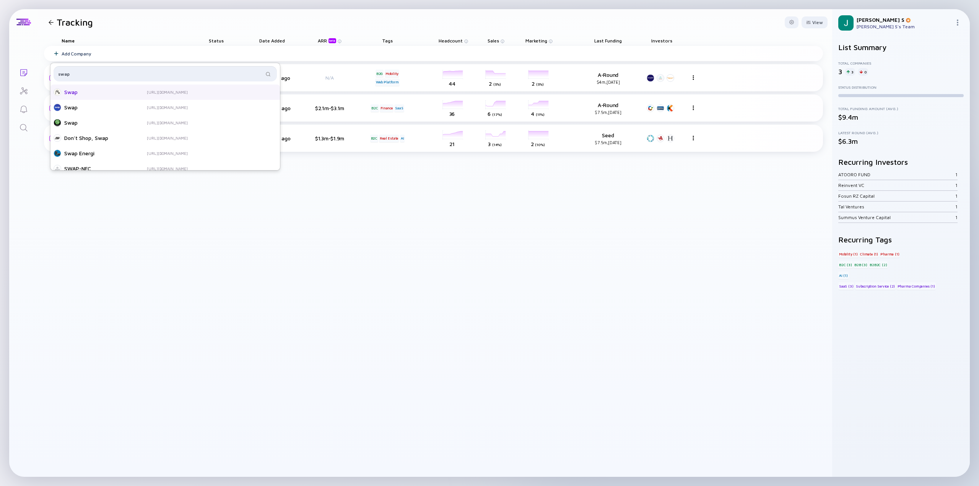
type input "swap"
click at [95, 91] on div "Swap" at bounding box center [94, 92] width 61 height 8
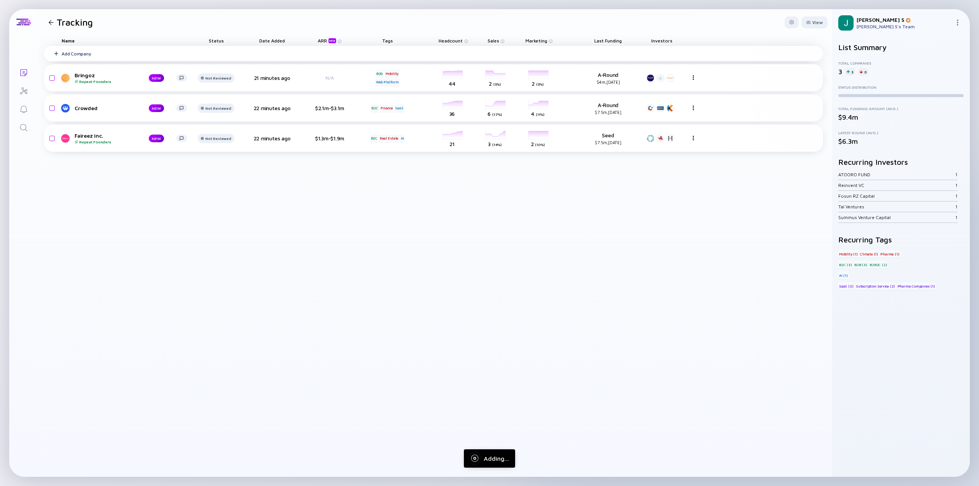
click at [89, 55] on div "Add Company" at bounding box center [76, 54] width 29 height 6
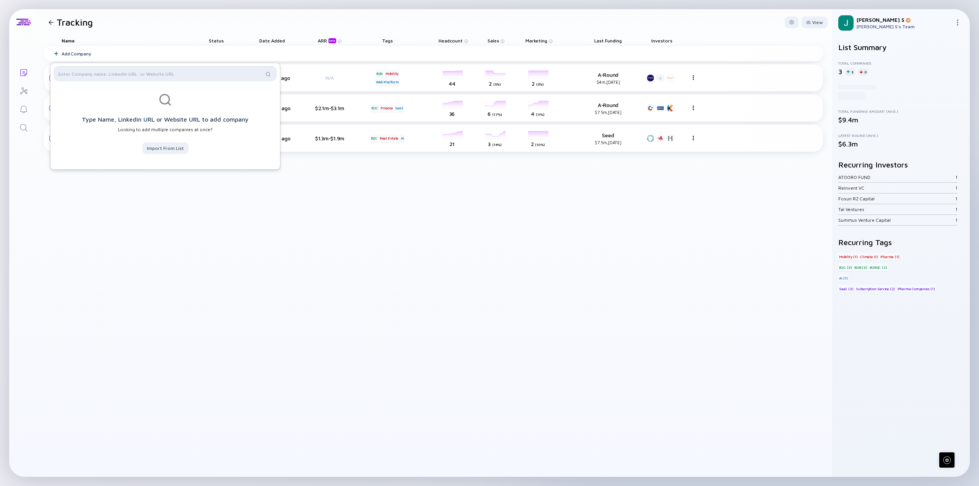
click at [78, 76] on input "text" at bounding box center [160, 74] width 205 height 8
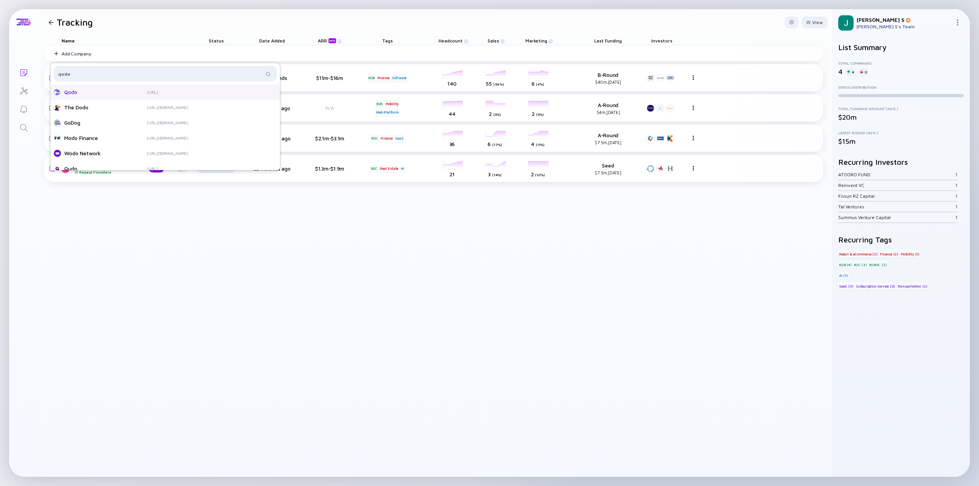
type input "qodo"
click at [90, 92] on div "Qodo" at bounding box center [94, 92] width 61 height 8
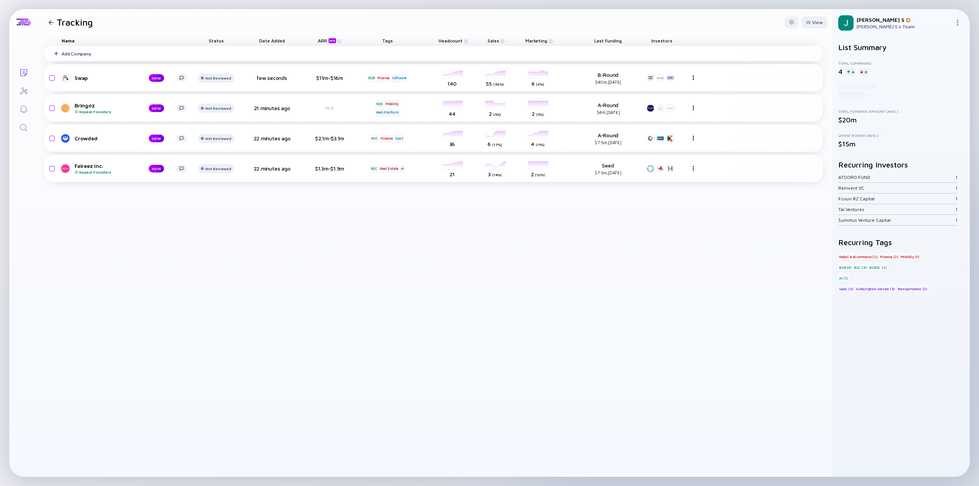
click at [68, 52] on div "Add Company" at bounding box center [76, 54] width 29 height 6
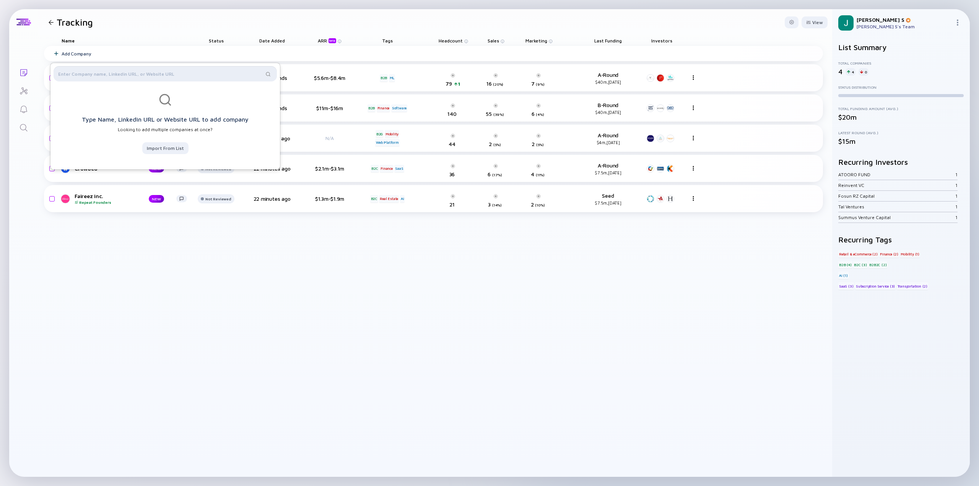
click at [70, 77] on input "text" at bounding box center [160, 74] width 205 height 8
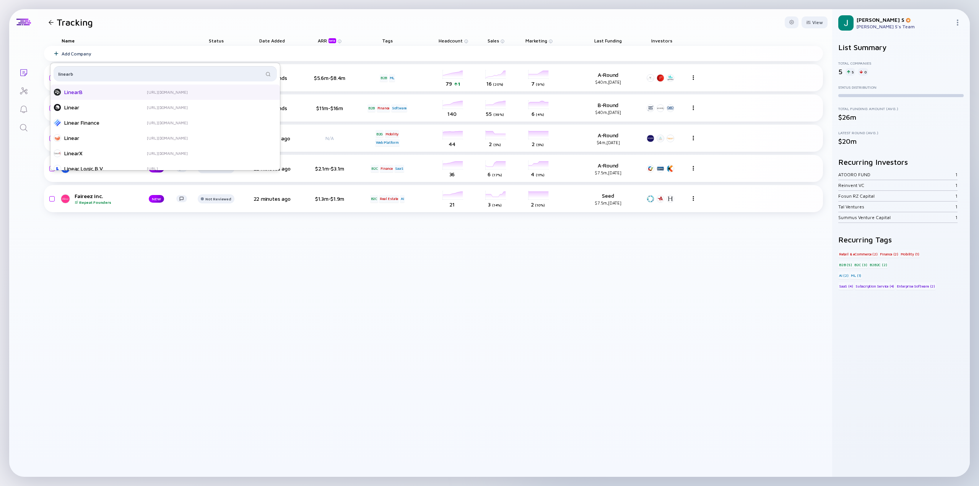
type input "linearb"
click at [84, 90] on div "LinearB" at bounding box center [94, 92] width 61 height 8
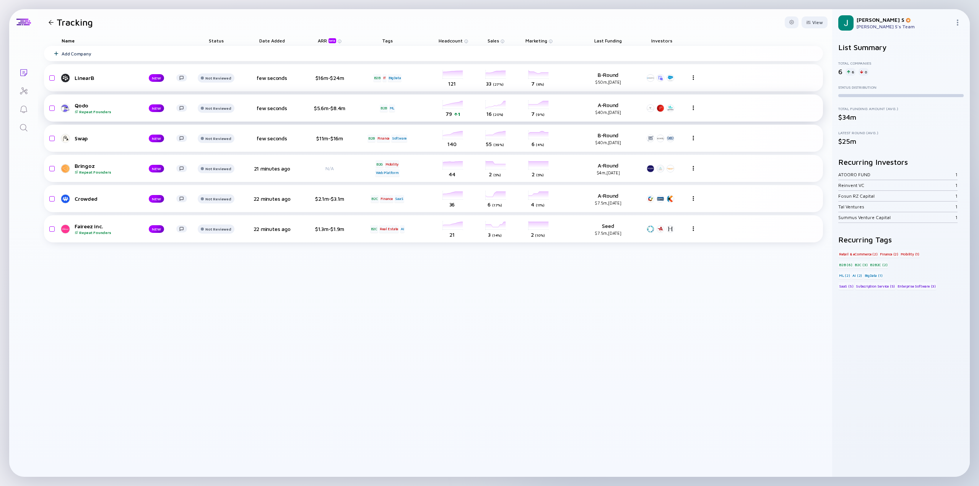
click at [423, 112] on div "Qodo Repeat Founders NEW Not Reviewed few seconds $5.6m-$8.4m B2B ML headcount-…" at bounding box center [433, 107] width 779 height 27
click at [599, 103] on div "A-Round $40m, [DATE]" at bounding box center [608, 108] width 50 height 13
click at [124, 109] on div "Qodo Repeat Founders" at bounding box center [106, 108] width 62 height 12
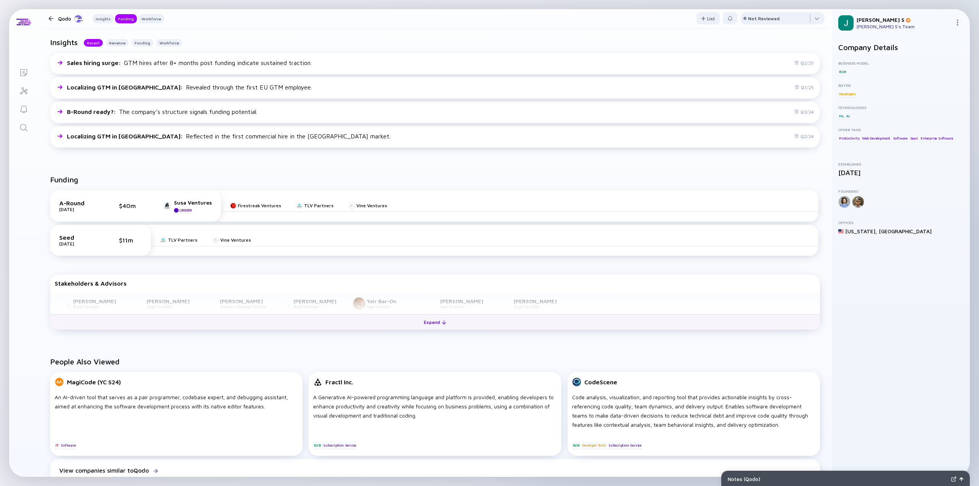
scroll to position [191, 0]
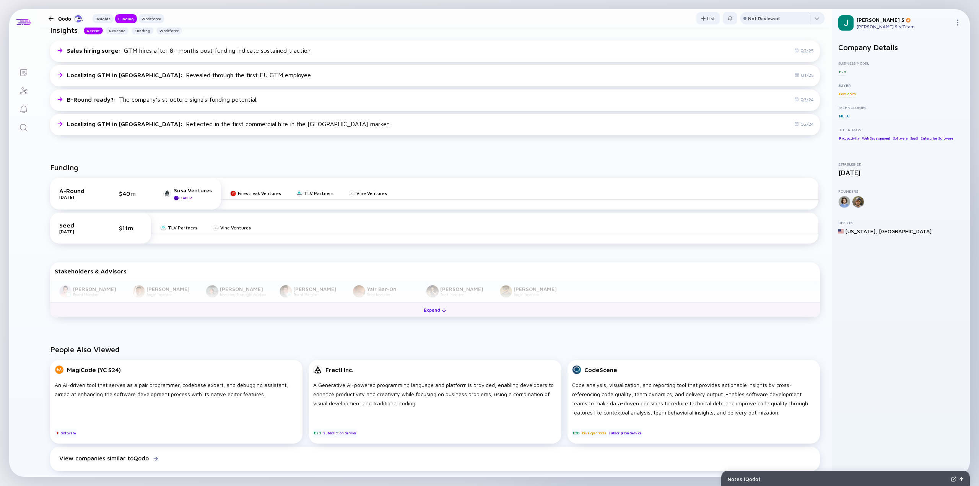
click at [423, 310] on div "Expand" at bounding box center [435, 310] width 32 height 12
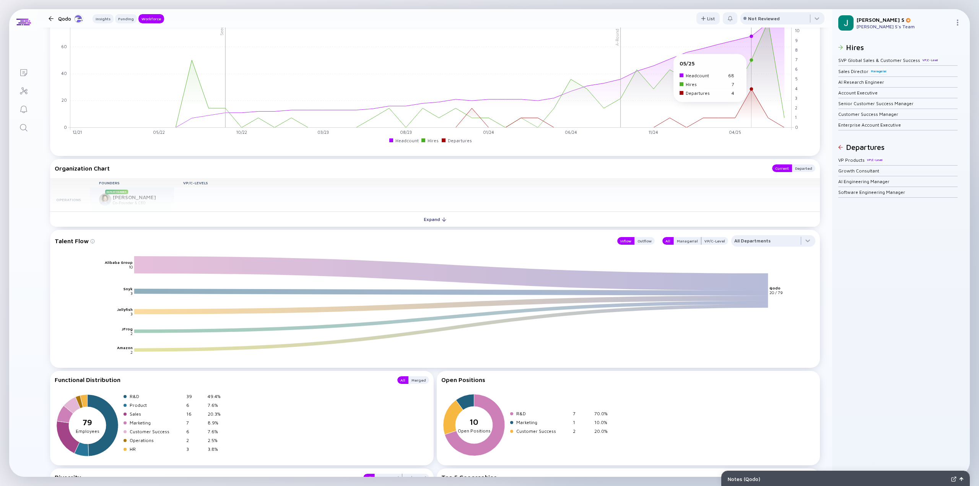
scroll to position [727, 0]
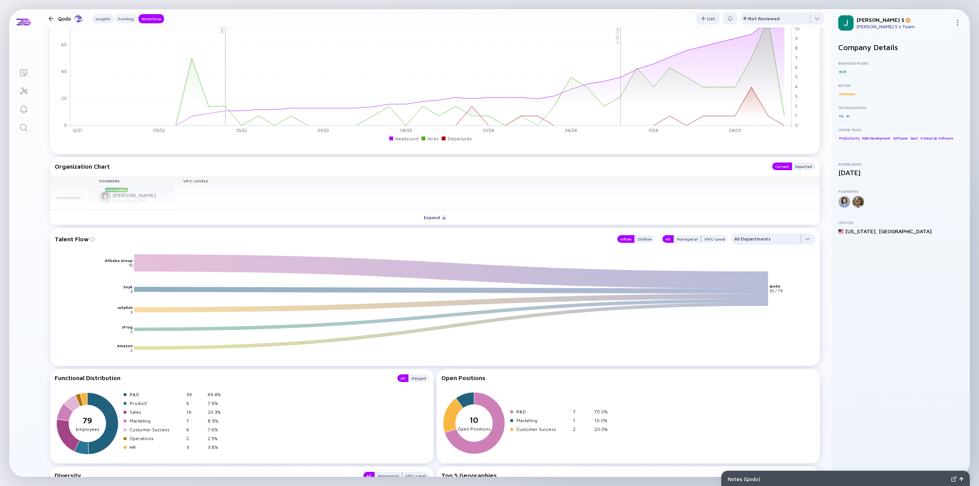
click at [127, 262] on text "Alibaba Group" at bounding box center [119, 260] width 28 height 5
click at [770, 287] on icon "Alibaba Group Snyk Jellyfish JFrog Amazon Qodo 10 3 3 2 2 20 / 79" at bounding box center [438, 309] width 761 height 110
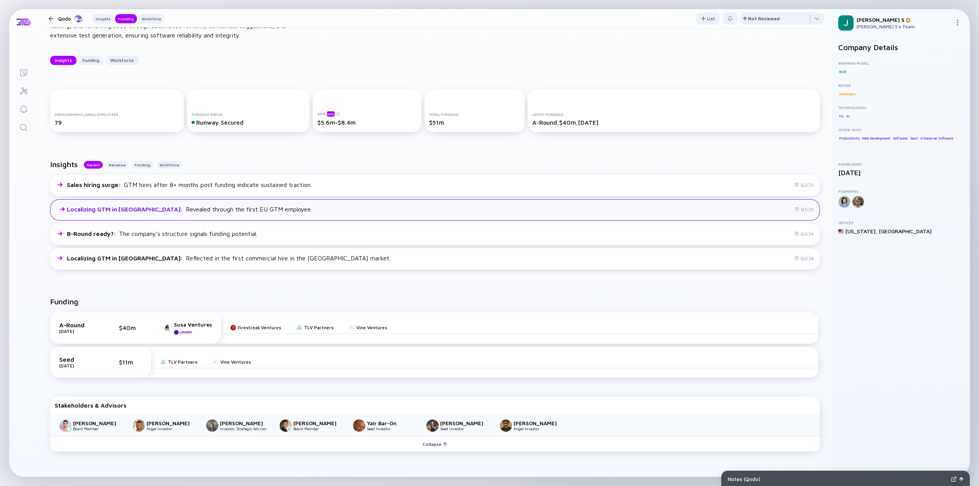
scroll to position [0, 0]
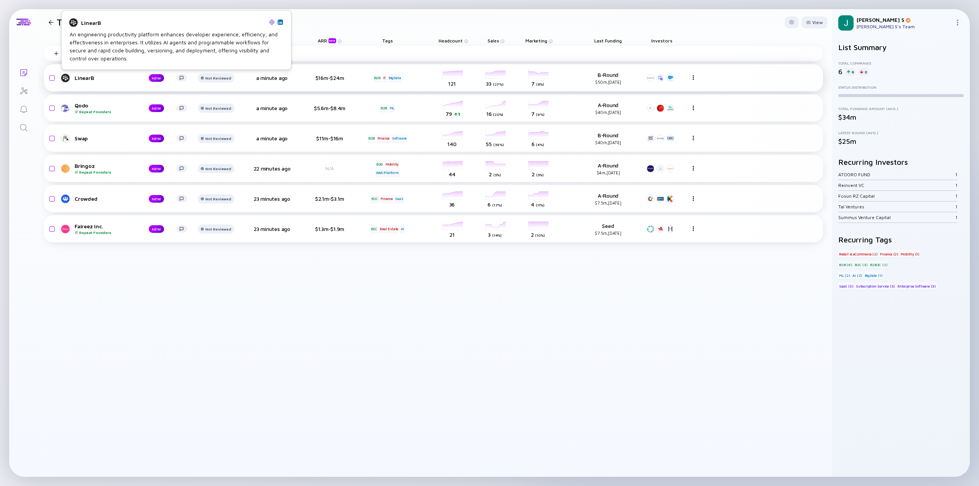
click at [81, 78] on div "LinearB" at bounding box center [106, 78] width 62 height 7
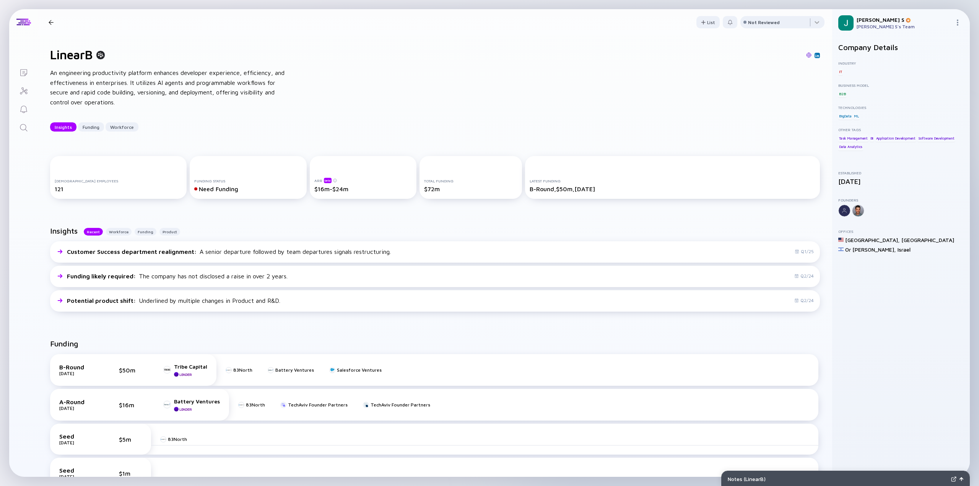
click at [49, 19] on div "LinearB Insights Funding Workforce" at bounding box center [108, 22] width 124 height 10
click at [52, 21] on div at bounding box center [51, 22] width 5 height 5
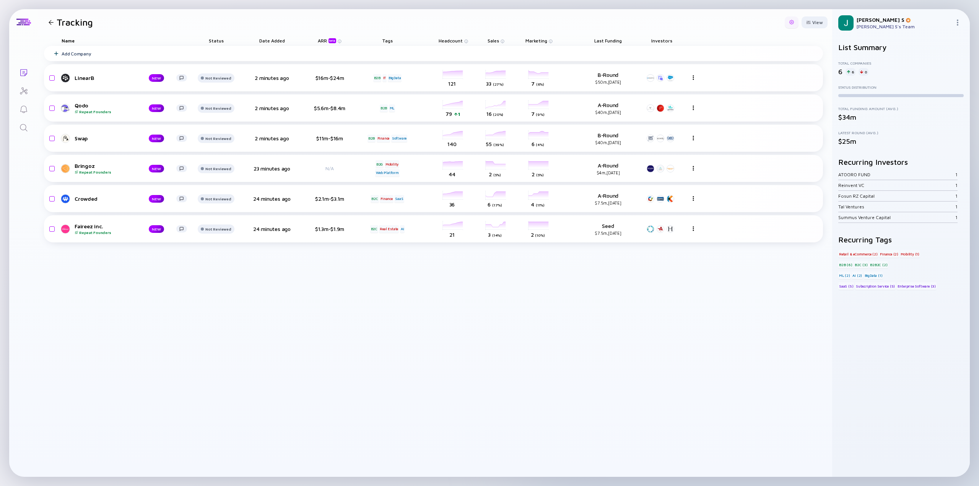
click at [796, 17] on div at bounding box center [792, 22] width 14 height 12
click at [810, 21] on div at bounding box center [808, 22] width 5 height 4
click at [509, 353] on div "Add Company LinearB NEW Not Reviewed 2 minutes ago $16m-$24m B2B IT BigData hea…" at bounding box center [433, 261] width 779 height 431
click at [81, 141] on div "Swap" at bounding box center [106, 138] width 62 height 7
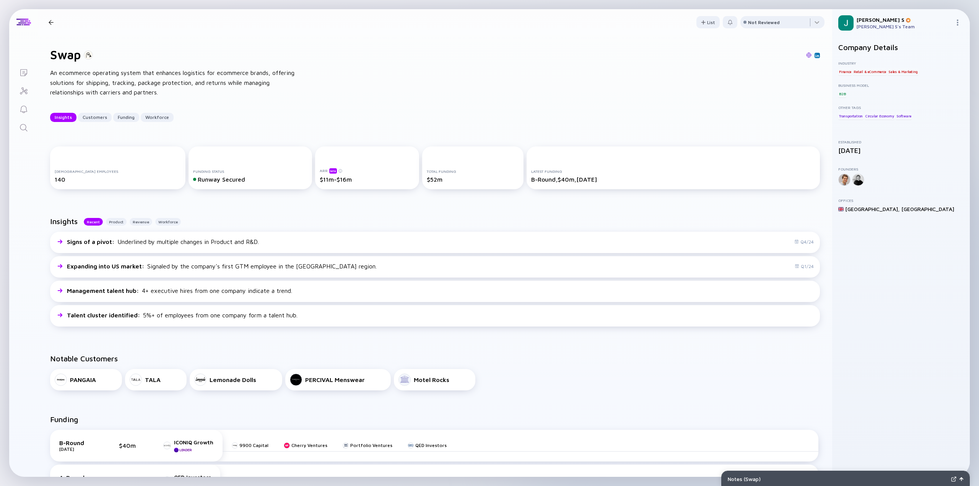
click at [93, 54] on div at bounding box center [88, 54] width 9 height 9
click at [83, 55] on div "Swap" at bounding box center [71, 54] width 43 height 15
click at [61, 54] on h1 "Swap" at bounding box center [65, 54] width 31 height 15
click at [87, 54] on div at bounding box center [88, 54] width 9 height 9
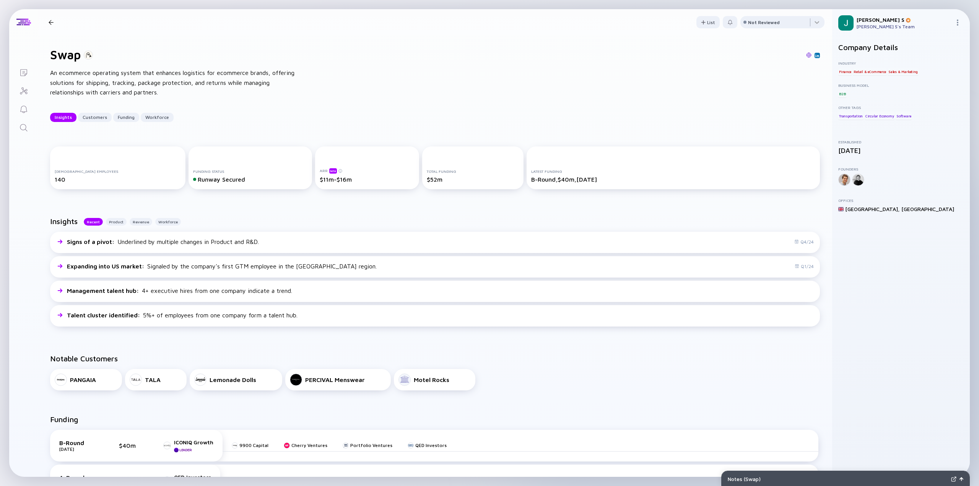
click at [227, 88] on div "An ecommerce operating system that enhances logistics for ecommerce brands, off…" at bounding box center [172, 82] width 245 height 29
click at [187, 100] on div "Swap An ecommerce operating system that enhances logistics for ecommerce brands…" at bounding box center [435, 84] width 795 height 99
drag, startPoint x: 54, startPoint y: 55, endPoint x: 120, endPoint y: 59, distance: 66.3
click at [120, 59] on div "Swap" at bounding box center [435, 54] width 770 height 15
copy div "Swap"
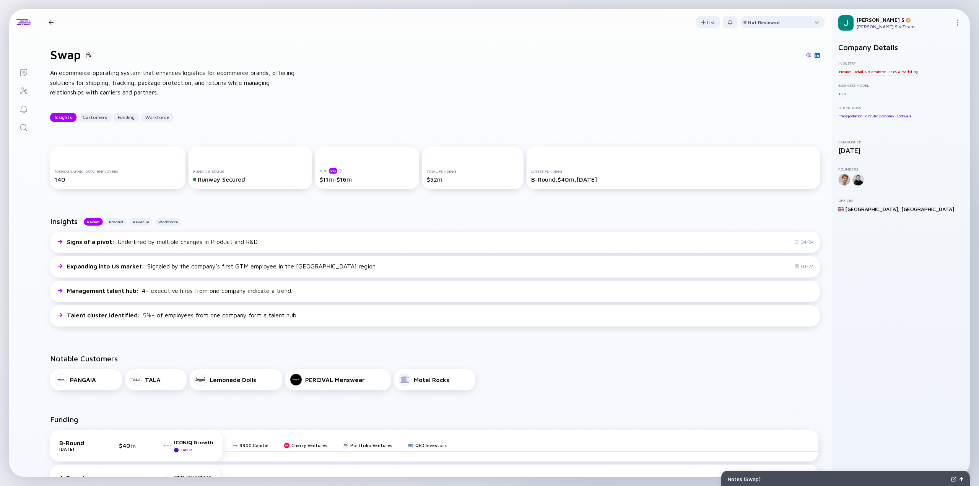
click at [50, 21] on div at bounding box center [51, 22] width 5 height 5
